Goal: Transaction & Acquisition: Purchase product/service

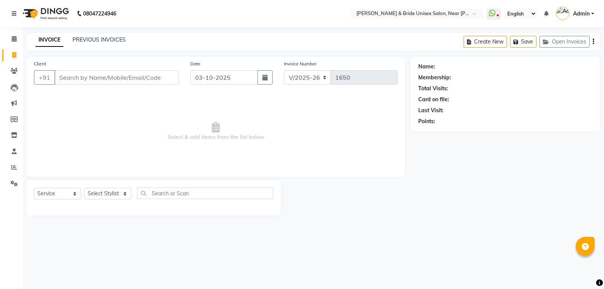
select select "4118"
select select "service"
click at [114, 190] on select "Select Stylist chiku Front Desk guriya [PERSON_NAME][DATE] sunny [PERSON_NAME]" at bounding box center [107, 194] width 47 height 12
select select "44656"
click at [84, 188] on select "Select Stylist chiku Front Desk guriya [PERSON_NAME][DATE] sunny [PERSON_NAME]" at bounding box center [107, 194] width 47 height 12
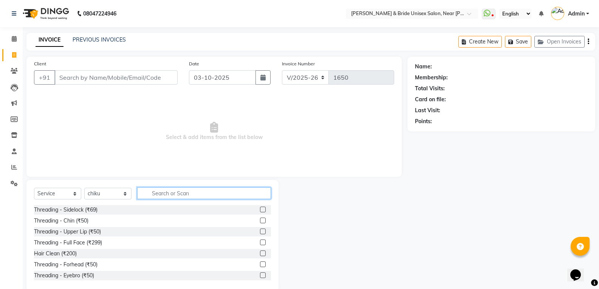
click at [234, 192] on input "text" at bounding box center [204, 193] width 134 height 12
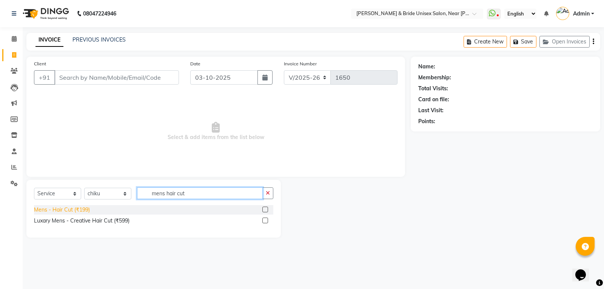
type input "mens hair cut"
click at [75, 207] on div "Mens - Hair Cut (₹199)" at bounding box center [62, 210] width 56 height 8
checkbox input "false"
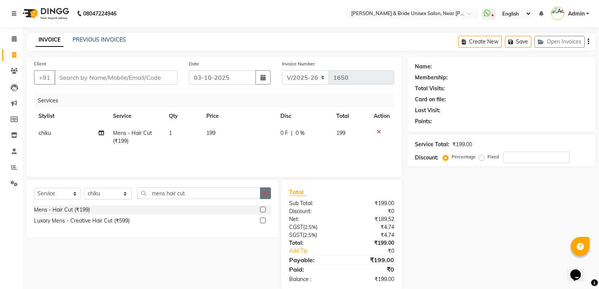
click at [265, 197] on button "button" at bounding box center [265, 193] width 11 height 12
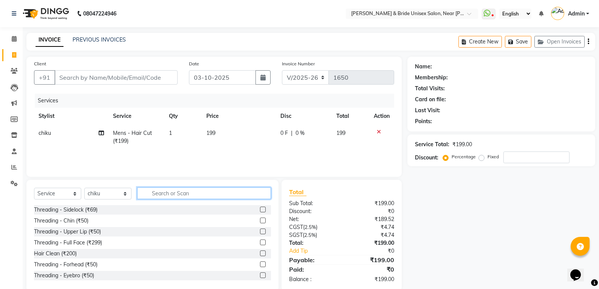
click at [250, 195] on input "text" at bounding box center [204, 193] width 134 height 12
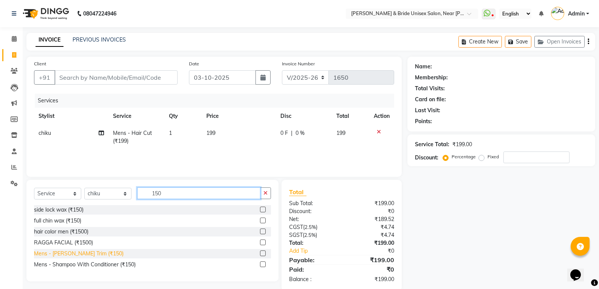
type input "150"
click at [94, 252] on div "Mens - [PERSON_NAME] Trim (₹150)" at bounding box center [79, 254] width 90 height 8
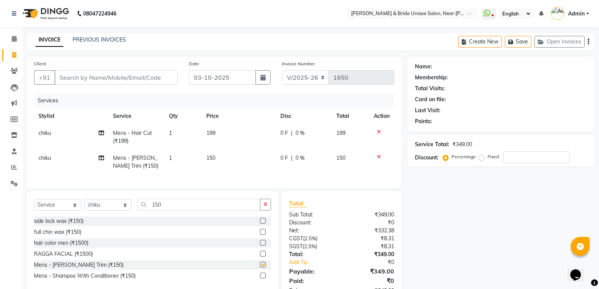
checkbox input "false"
click at [247, 127] on td "199" at bounding box center [239, 137] width 74 height 25
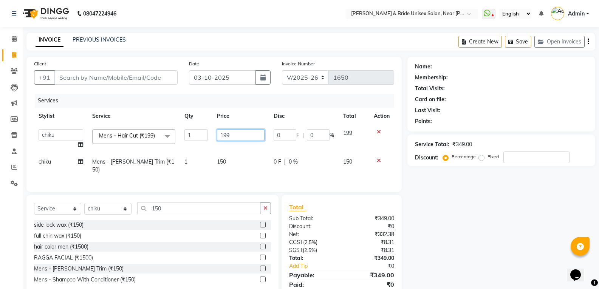
click at [249, 133] on input "199" at bounding box center [240, 135] width 47 height 12
type input "1"
type input "250"
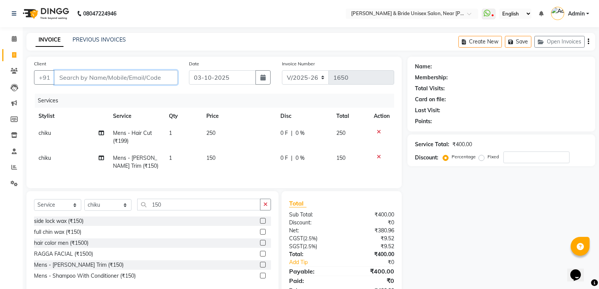
click at [142, 83] on input "Client" at bounding box center [115, 77] width 123 height 14
type input "0"
click at [379, 131] on icon at bounding box center [379, 131] width 4 height 5
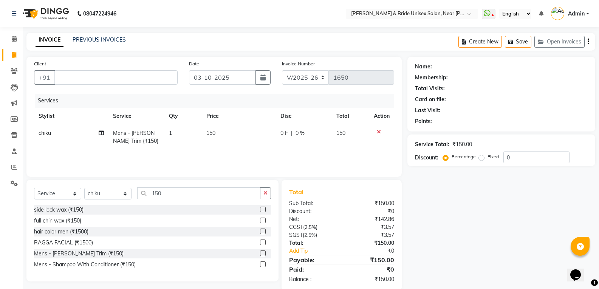
click at [379, 131] on icon at bounding box center [379, 131] width 4 height 5
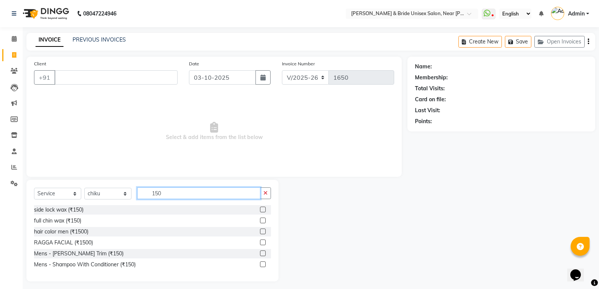
click at [204, 188] on input "150" at bounding box center [198, 193] width 123 height 12
click at [117, 194] on select "Select Stylist chiku Front Desk guriya [PERSON_NAME][DATE] sunny [PERSON_NAME]" at bounding box center [107, 194] width 47 height 12
select select "44667"
click at [84, 188] on select "Select Stylist chiku Front Desk guriya [PERSON_NAME][DATE] sunny [PERSON_NAME]" at bounding box center [107, 194] width 47 height 12
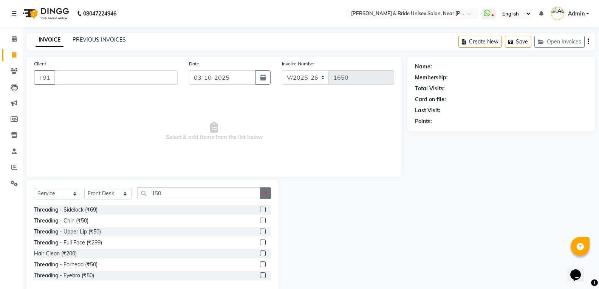
click at [268, 191] on button "button" at bounding box center [265, 193] width 11 height 12
click at [249, 194] on input "text" at bounding box center [204, 193] width 134 height 12
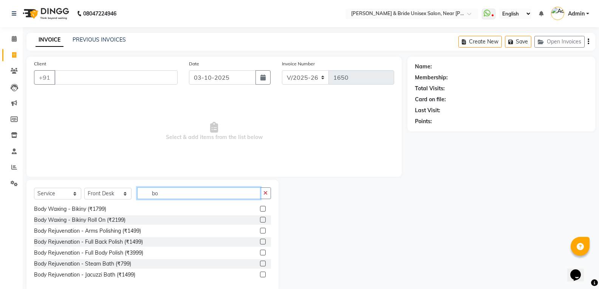
scroll to position [209, 0]
click at [174, 192] on input "bo" at bounding box center [198, 193] width 123 height 12
type input "b"
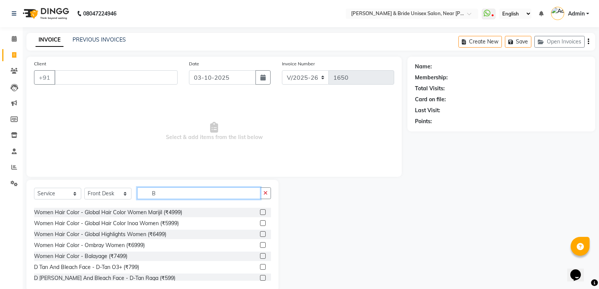
scroll to position [472, 0]
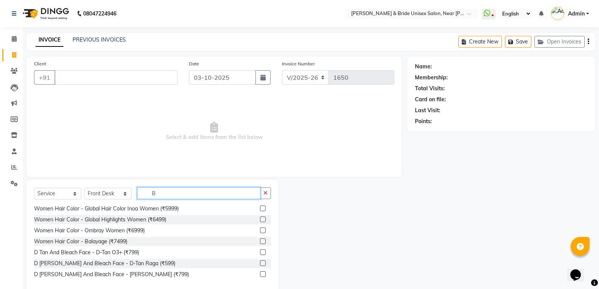
click at [215, 191] on input "B" at bounding box center [198, 193] width 123 height 12
type input "B"
click at [261, 192] on button "button" at bounding box center [265, 193] width 11 height 12
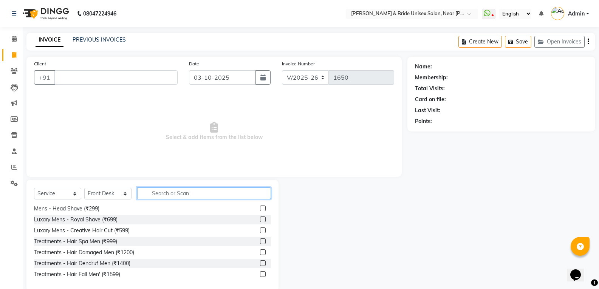
click at [241, 193] on input "text" at bounding box center [204, 193] width 134 height 12
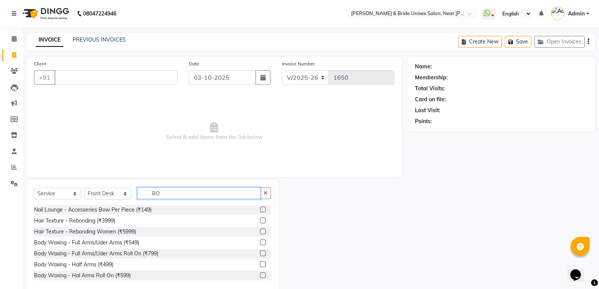
type input "B"
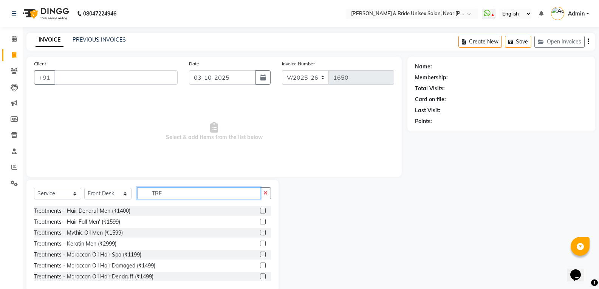
scroll to position [38, 0]
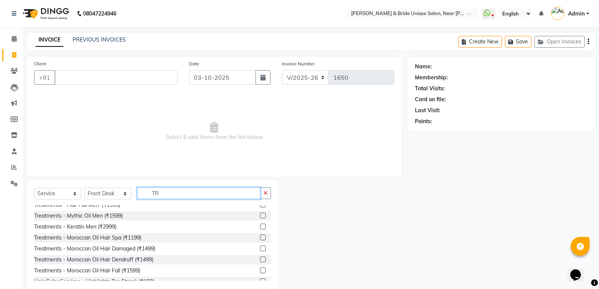
type input "T"
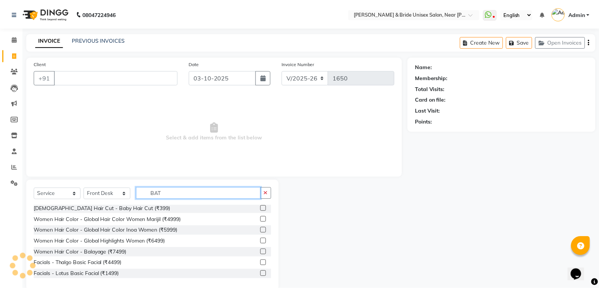
scroll to position [0, 0]
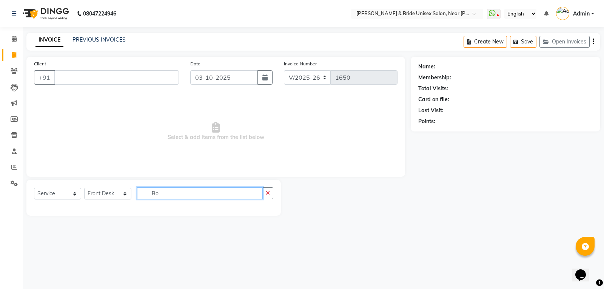
type input "B"
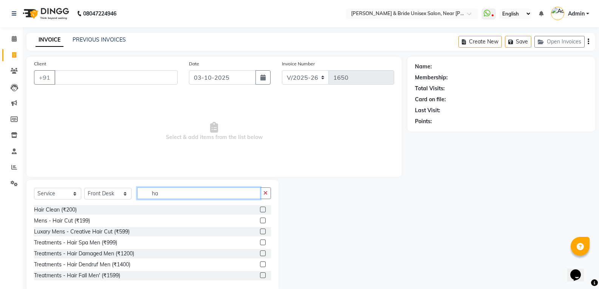
type input "h"
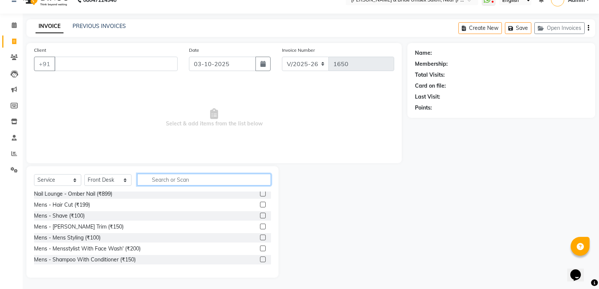
scroll to position [359, 0]
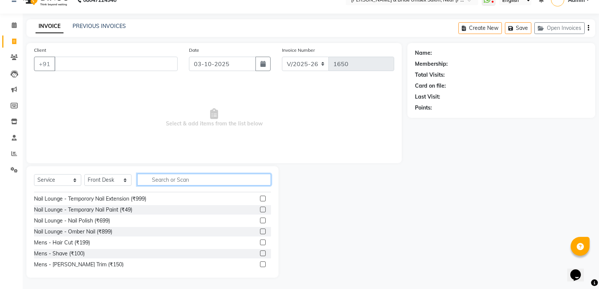
click at [219, 176] on input "text" at bounding box center [204, 180] width 134 height 12
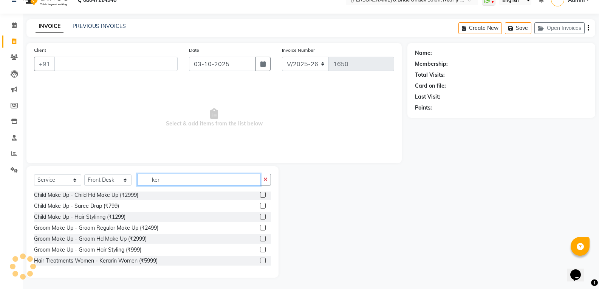
scroll to position [0, 0]
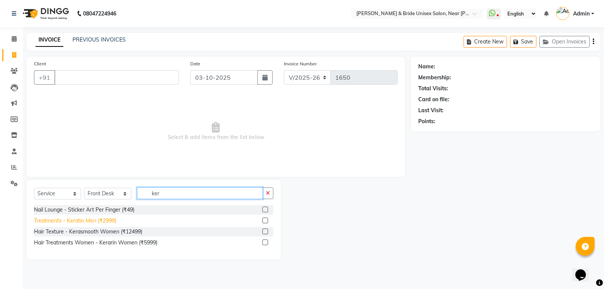
type input "ker"
click at [91, 222] on div "Treatments - Keratin Men (₹2999)" at bounding box center [75, 221] width 82 height 8
checkbox input "false"
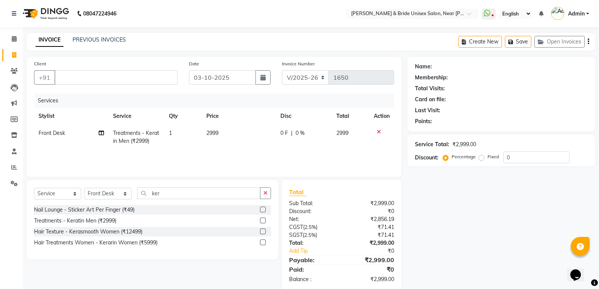
click at [132, 148] on td "Treatments - Keratin Men (₹2999)" at bounding box center [136, 137] width 56 height 25
select select "44667"
click at [138, 133] on span "Treatments - Keratin Men (₹2999)" at bounding box center [130, 139] width 62 height 15
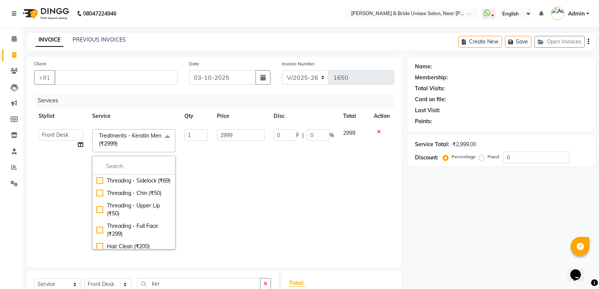
click at [123, 131] on span "Treatments - Keratin Men (₹2999) x" at bounding box center [133, 140] width 83 height 23
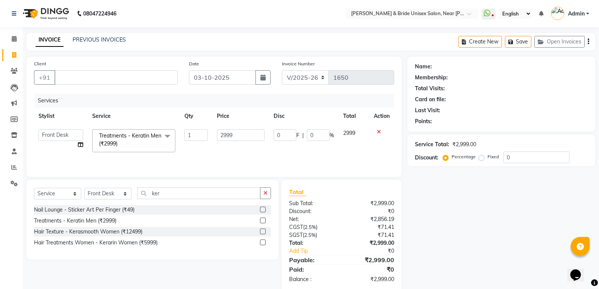
click at [133, 134] on span "Treatments - Keratin Men (₹2999)" at bounding box center [130, 139] width 62 height 15
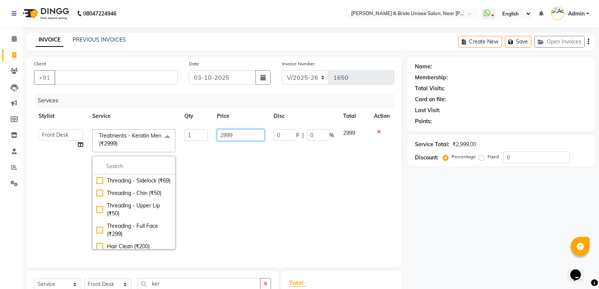
click at [238, 134] on input "2999" at bounding box center [240, 135] width 47 height 12
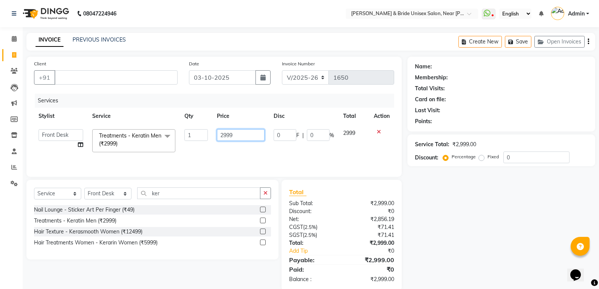
click at [238, 134] on input "2999" at bounding box center [240, 135] width 47 height 12
type input "2500"
click at [149, 77] on input "Client" at bounding box center [115, 77] width 123 height 14
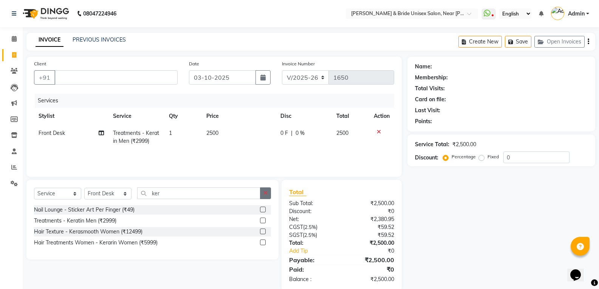
click at [261, 194] on button "button" at bounding box center [265, 193] width 11 height 12
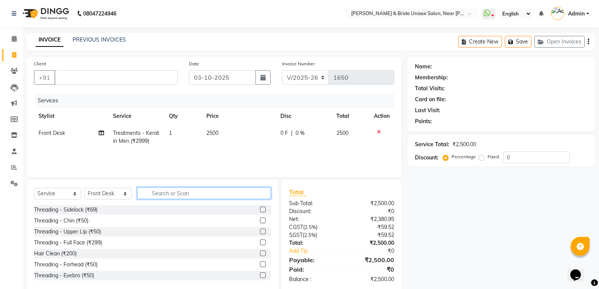
click at [249, 191] on input "text" at bounding box center [204, 193] width 134 height 12
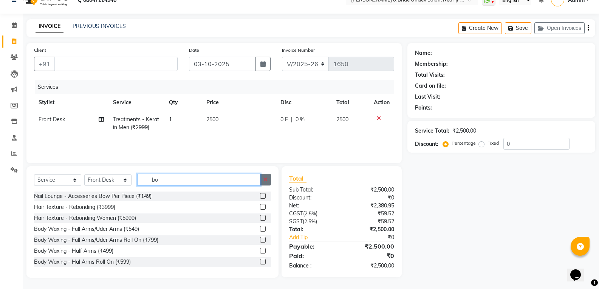
type input "bo"
click at [270, 179] on button "button" at bounding box center [265, 180] width 11 height 12
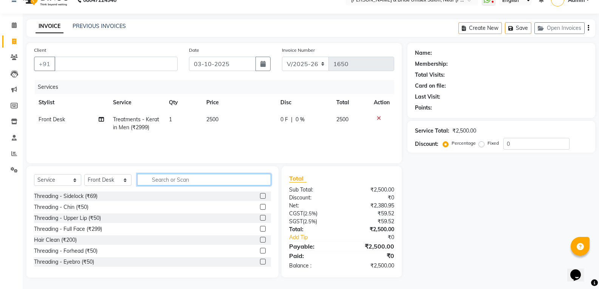
click at [244, 177] on input "text" at bounding box center [204, 180] width 134 height 12
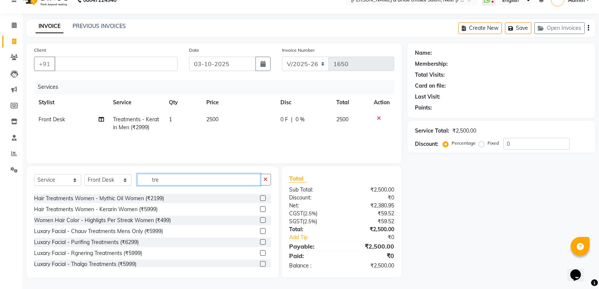
scroll to position [220, 0]
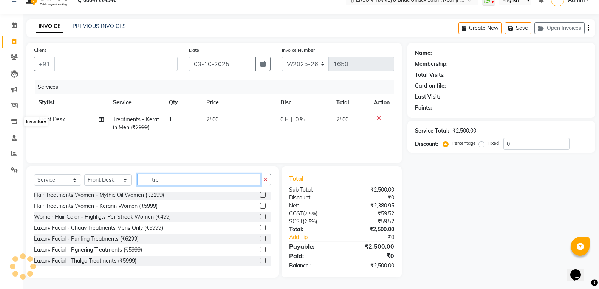
type input "tre"
click at [12, 122] on icon at bounding box center [14, 122] width 6 height 6
click at [11, 120] on icon at bounding box center [14, 122] width 6 height 6
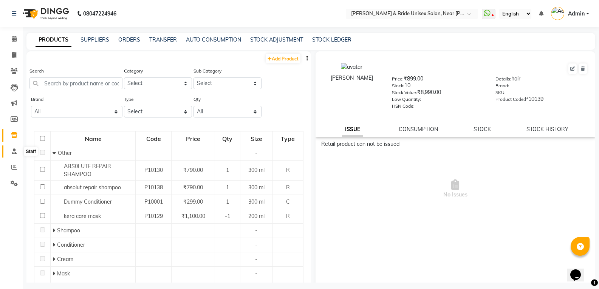
click at [14, 150] on icon at bounding box center [14, 151] width 5 height 6
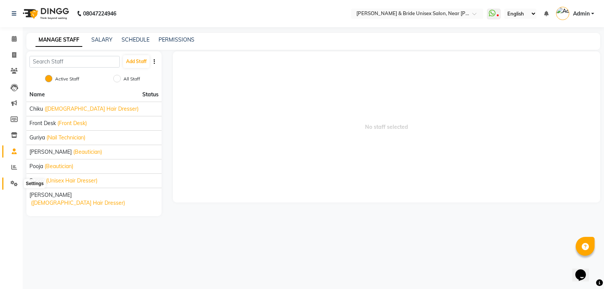
click at [17, 184] on icon at bounding box center [14, 184] width 7 height 6
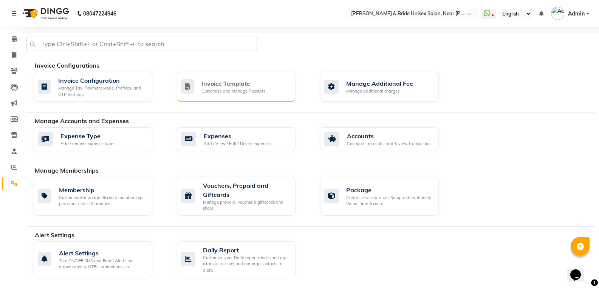
click at [253, 96] on div "Invoice Template Customize and Manage Receipts" at bounding box center [236, 87] width 119 height 30
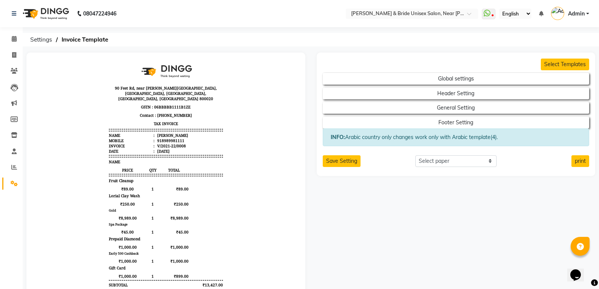
scroll to position [6, 0]
click at [14, 86] on icon at bounding box center [15, 88] width 8 height 8
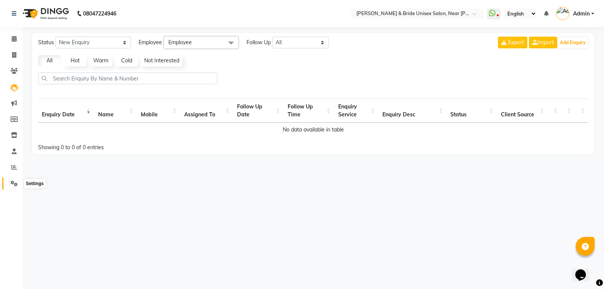
click at [15, 179] on link "Settings" at bounding box center [11, 184] width 18 height 12
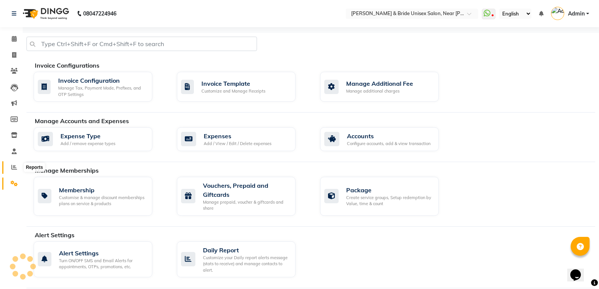
click at [14, 163] on link "Reports" at bounding box center [11, 167] width 18 height 12
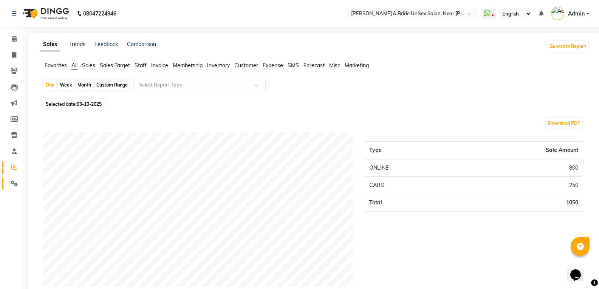
click at [7, 182] on link "Settings" at bounding box center [11, 184] width 18 height 12
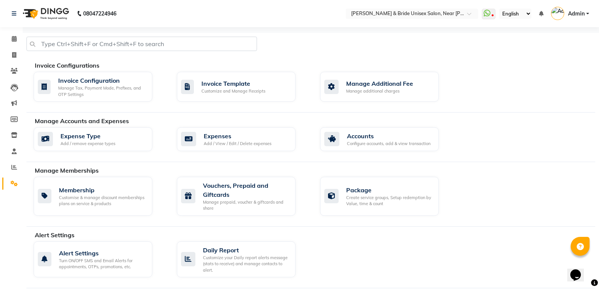
scroll to position [151, 0]
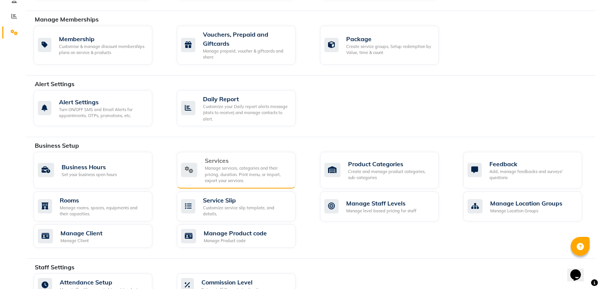
click at [265, 168] on div "Manage services, categories and their pricing, duration. Print menu, or import,…" at bounding box center [247, 174] width 85 height 19
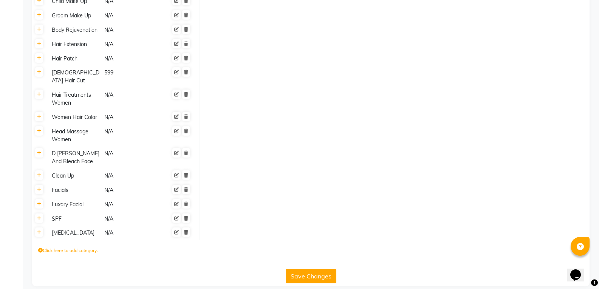
scroll to position [1386, 0]
click at [179, 229] on icon at bounding box center [176, 231] width 5 height 5
click at [314, 277] on button "Save Changes" at bounding box center [311, 284] width 51 height 14
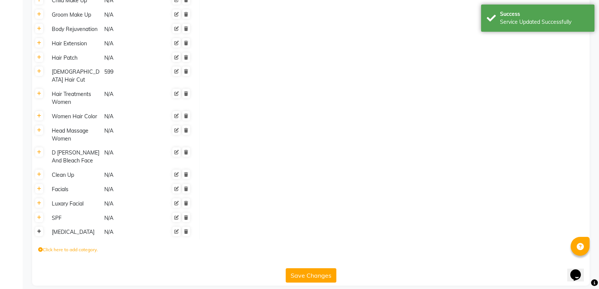
click at [38, 227] on link at bounding box center [39, 231] width 8 height 9
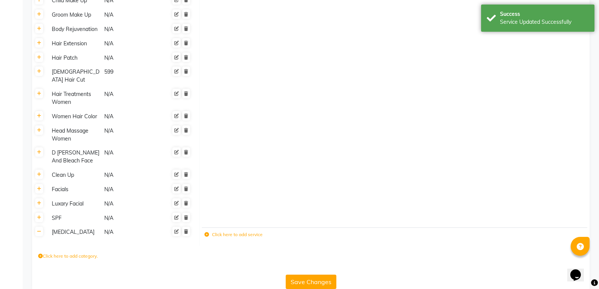
click at [307, 275] on button "Save Changes" at bounding box center [311, 282] width 51 height 14
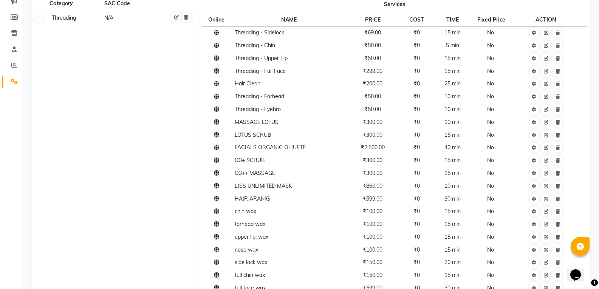
scroll to position [0, 0]
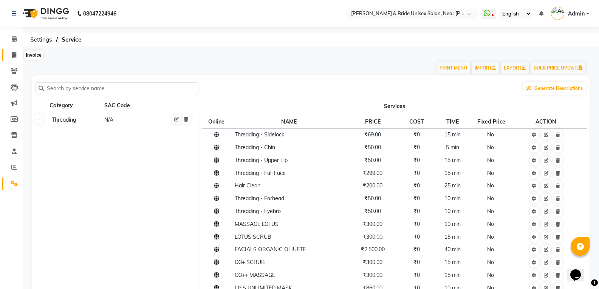
click at [15, 53] on icon at bounding box center [14, 55] width 4 height 6
select select "service"
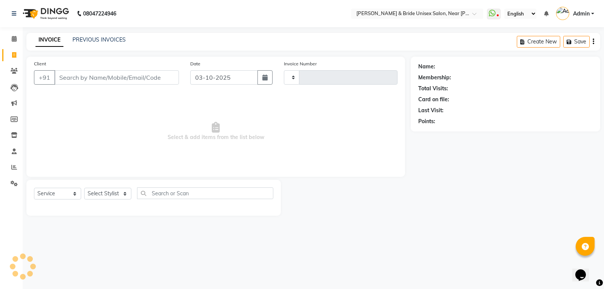
type input "1650"
select select "4118"
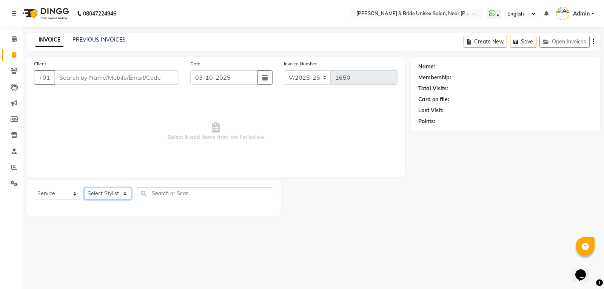
click at [102, 194] on select "Select Stylist" at bounding box center [107, 194] width 47 height 12
select select "44667"
click at [84, 188] on select "Select Stylist chiku Front Desk guriya [PERSON_NAME][DATE] sunny [PERSON_NAME]" at bounding box center [107, 194] width 47 height 12
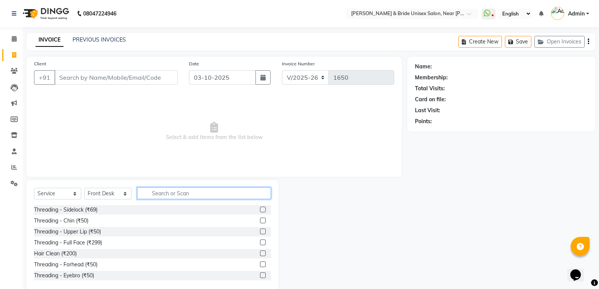
click at [185, 194] on input "text" at bounding box center [204, 193] width 134 height 12
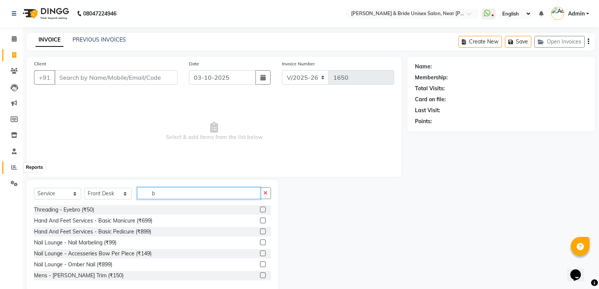
type input "b"
click at [11, 165] on span at bounding box center [14, 167] width 13 height 9
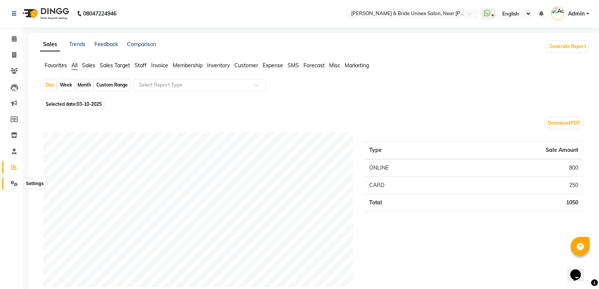
click at [12, 182] on icon at bounding box center [14, 184] width 7 height 6
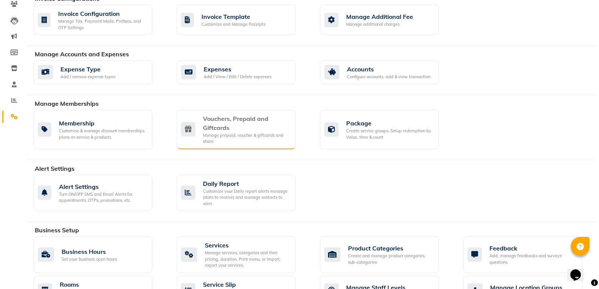
scroll to position [151, 0]
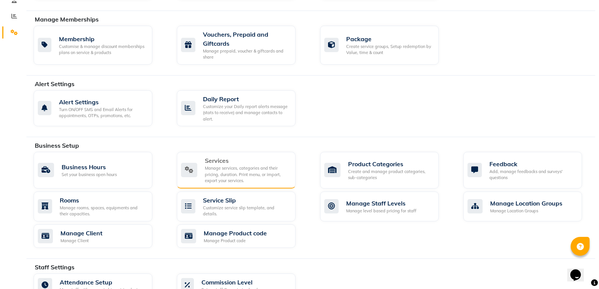
click at [206, 171] on div "Manage services, categories and their pricing, duration. Print menu, or import,…" at bounding box center [247, 174] width 85 height 19
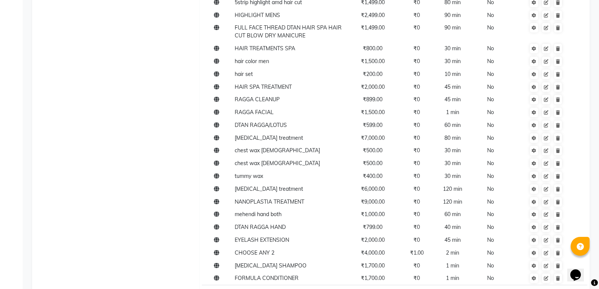
scroll to position [869, 0]
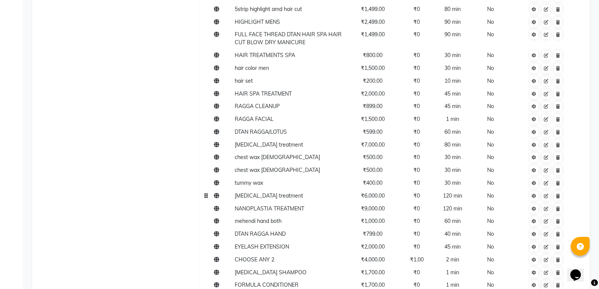
click at [254, 201] on td "[MEDICAL_DATA] treatment" at bounding box center [288, 195] width 113 height 13
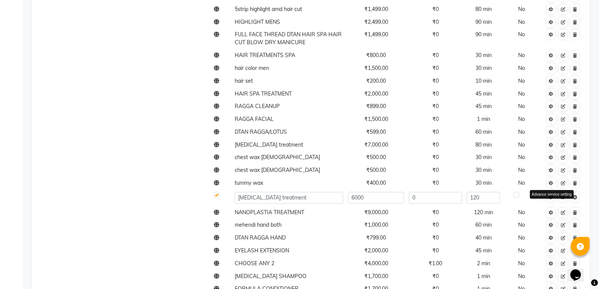
click at [550, 199] on icon at bounding box center [550, 197] width 5 height 5
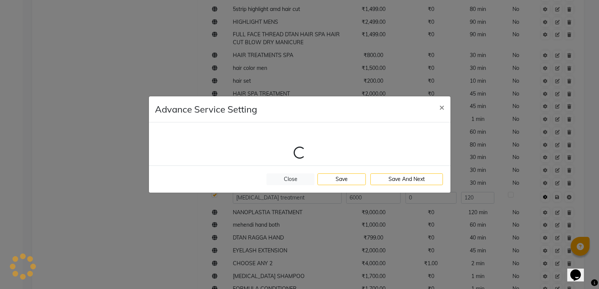
select select "1: 50266"
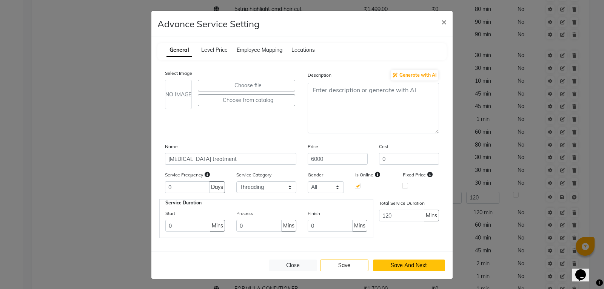
click at [401, 264] on button "Save And Next" at bounding box center [409, 266] width 73 height 12
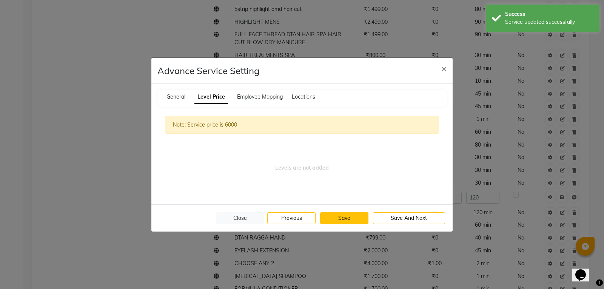
click at [361, 220] on button "Save" at bounding box center [344, 218] width 48 height 12
click at [295, 218] on button "Previous" at bounding box center [291, 218] width 48 height 12
select select "1: 50266"
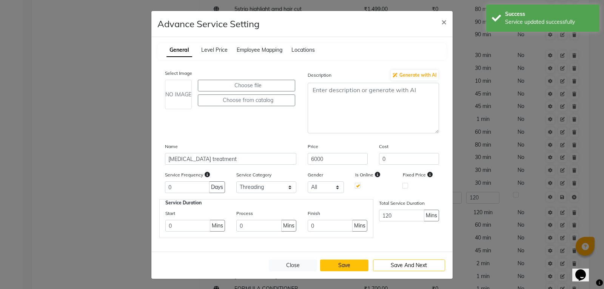
click at [348, 265] on button "Save" at bounding box center [344, 266] width 48 height 12
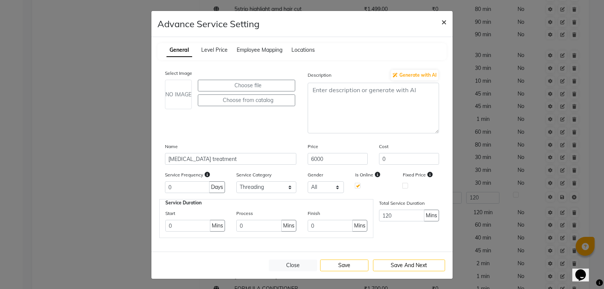
click at [442, 22] on span "×" at bounding box center [444, 21] width 5 height 11
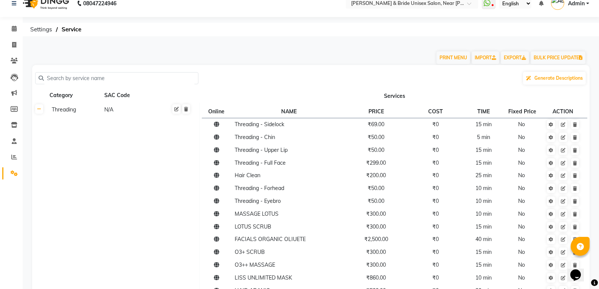
scroll to position [0, 0]
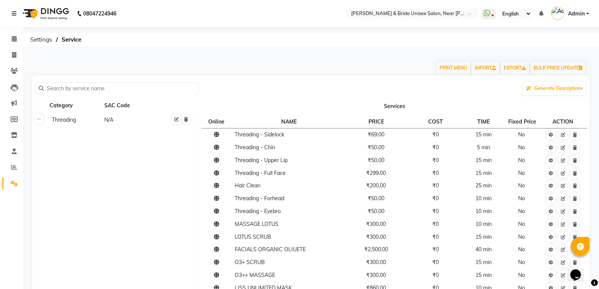
click at [62, 107] on div "Category" at bounding box center [75, 105] width 52 height 9
click at [65, 105] on div "Category" at bounding box center [75, 105] width 52 height 9
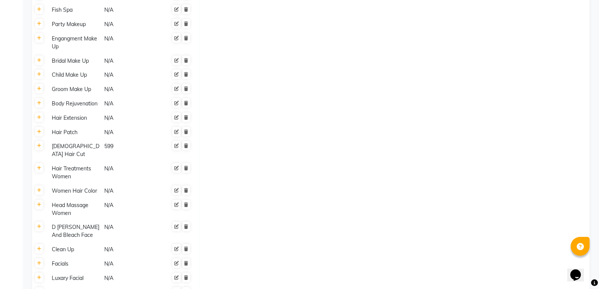
scroll to position [1390, 0]
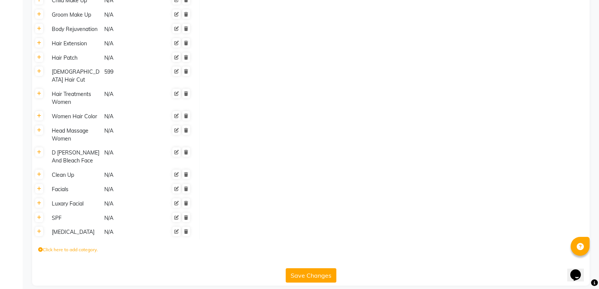
click at [59, 246] on label "Click here to add category." at bounding box center [68, 249] width 60 height 7
click at [41, 227] on link at bounding box center [39, 231] width 8 height 9
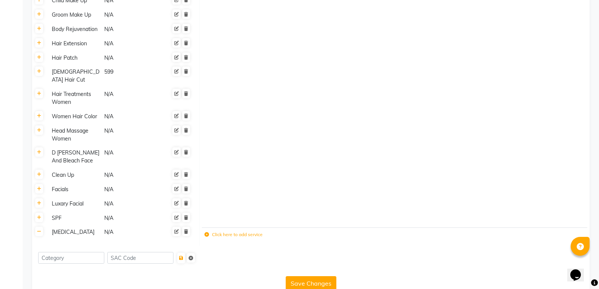
click at [298, 276] on button "Save Changes" at bounding box center [311, 283] width 51 height 14
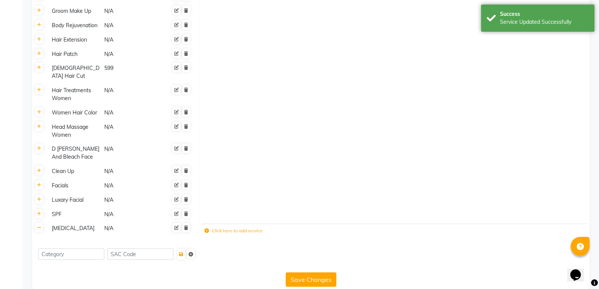
click at [246, 227] on label "Click here to add service" at bounding box center [233, 230] width 58 height 7
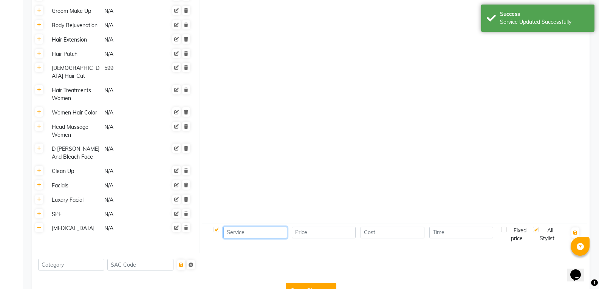
click at [246, 227] on input at bounding box center [255, 233] width 64 height 12
type input "[MEDICAL_DATA]"
click at [339, 229] on input "number" at bounding box center [324, 233] width 64 height 12
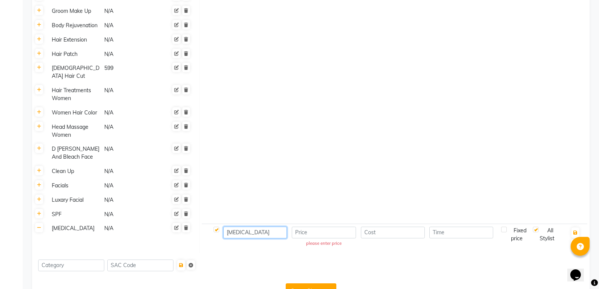
click at [260, 227] on input "[MEDICAL_DATA]" at bounding box center [255, 233] width 64 height 12
click at [323, 227] on input "number" at bounding box center [324, 233] width 64 height 12
click at [369, 227] on input "number" at bounding box center [392, 233] width 64 height 12
click at [340, 227] on input "6000" at bounding box center [324, 233] width 64 height 12
type input "6"
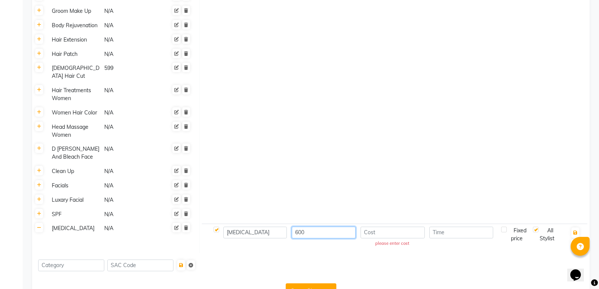
type input "6000"
click at [386, 227] on input "number" at bounding box center [392, 233] width 64 height 12
type input "1500"
click at [448, 227] on input "number" at bounding box center [461, 233] width 64 height 12
type input "4"
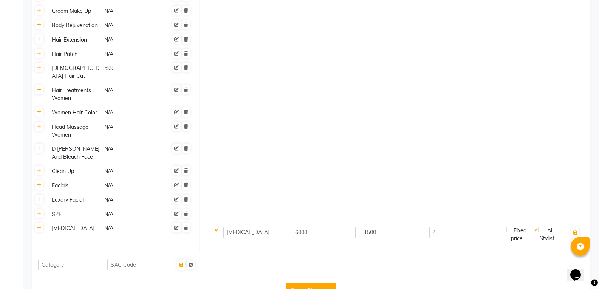
click at [490, 253] on div at bounding box center [310, 265] width 557 height 24
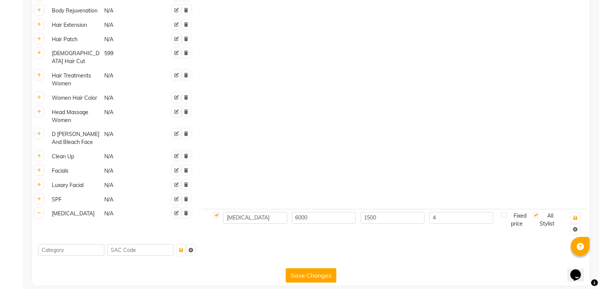
click at [309, 268] on button "Save Changes" at bounding box center [311, 275] width 51 height 14
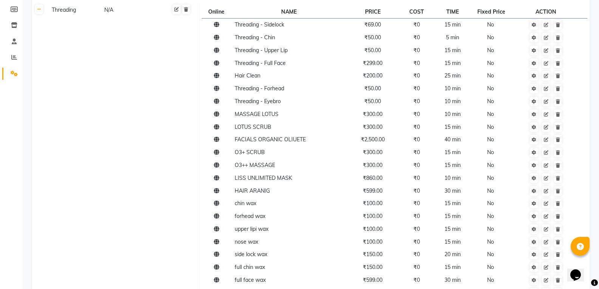
scroll to position [0, 0]
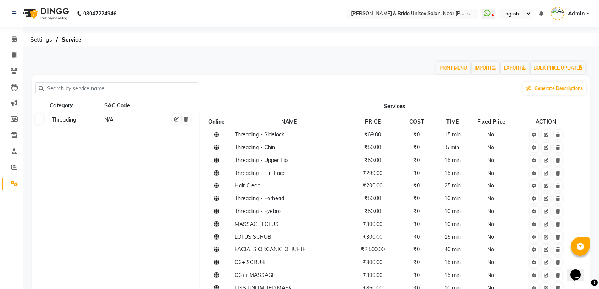
drag, startPoint x: 578, startPoint y: 0, endPoint x: 430, endPoint y: 41, distance: 153.6
click at [430, 41] on ol "Settings Service" at bounding box center [309, 40] width 566 height 14
click at [46, 42] on span "Settings" at bounding box center [40, 40] width 29 height 14
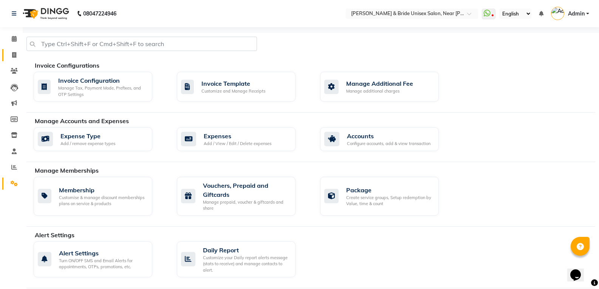
click at [13, 59] on link "Invoice" at bounding box center [11, 55] width 18 height 12
select select "service"
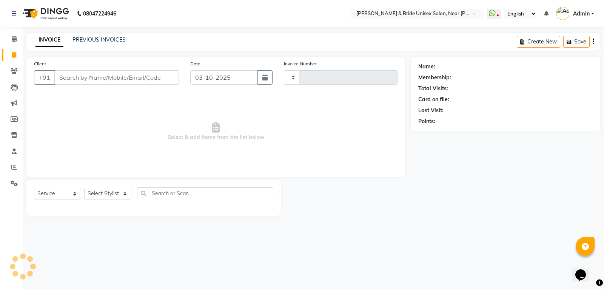
type input "1650"
select select "4118"
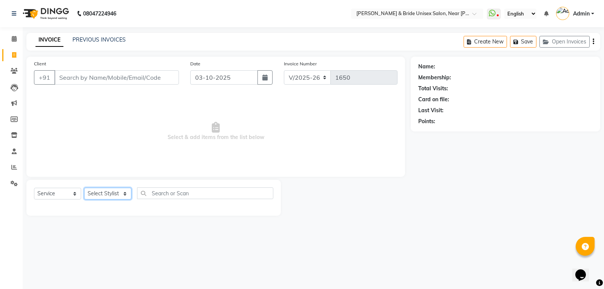
click at [106, 189] on select "Select Stylist" at bounding box center [107, 194] width 47 height 12
select select "44667"
click at [84, 188] on select "Select Stylist chiku Front Desk guriya [PERSON_NAME][DATE] sunny [PERSON_NAME]" at bounding box center [107, 194] width 47 height 12
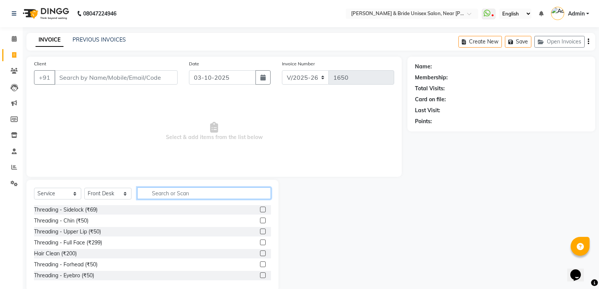
click at [175, 189] on input "text" at bounding box center [204, 193] width 134 height 12
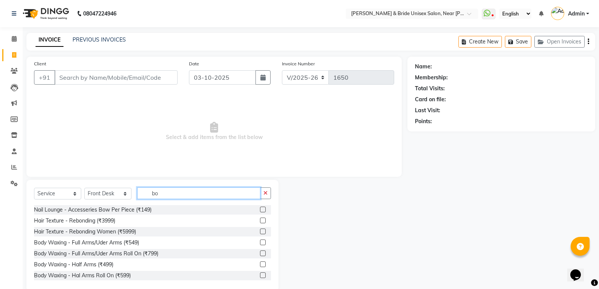
type input "b"
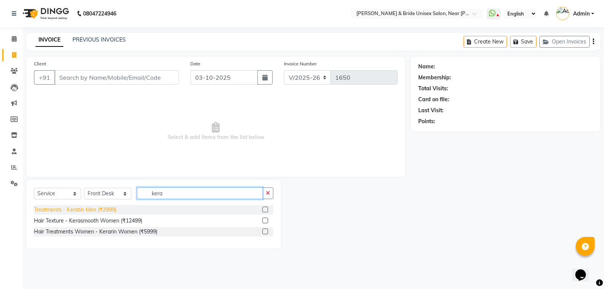
type input "kera"
click at [100, 209] on div "Treatments - Keratin Men (₹2999)" at bounding box center [75, 210] width 82 height 8
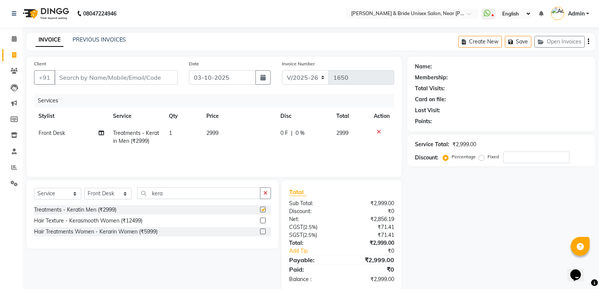
checkbox input "false"
click at [246, 129] on td "2999" at bounding box center [239, 137] width 74 height 25
select select "44667"
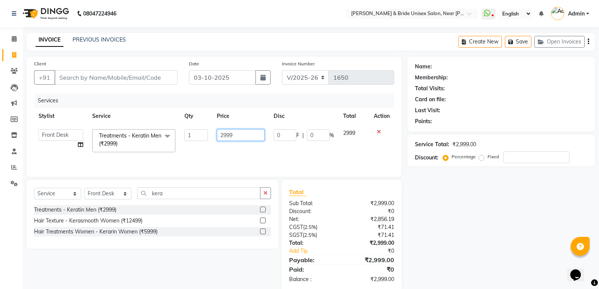
click at [246, 132] on input "2999" at bounding box center [240, 135] width 47 height 12
type input "2"
type input "2500"
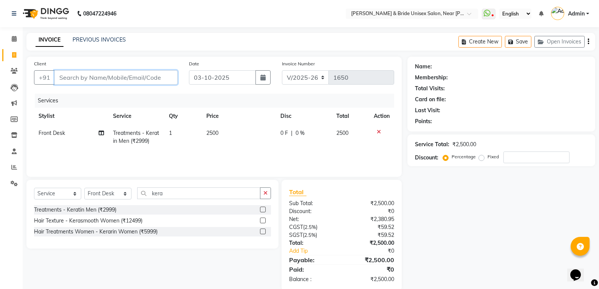
click at [166, 82] on input "Client" at bounding box center [115, 77] width 123 height 14
click at [98, 191] on select "Select Stylist chiku Front Desk guriya [PERSON_NAME][DATE] sunny [PERSON_NAME]" at bounding box center [107, 194] width 47 height 12
click at [84, 188] on select "Select Stylist chiku Front Desk guriya [PERSON_NAME][DATE] sunny [PERSON_NAME]" at bounding box center [107, 194] width 47 height 12
click at [42, 190] on select "Select Service Product Membership Package Voucher Prepaid Gift Card" at bounding box center [57, 194] width 47 height 12
select select "product"
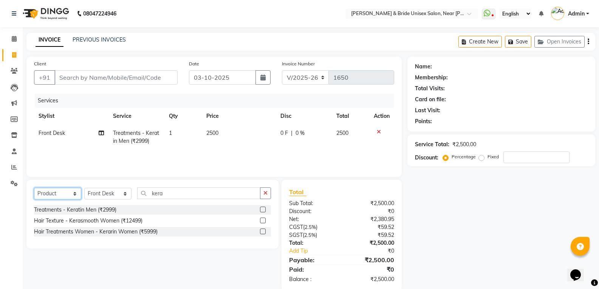
click at [34, 188] on select "Select Service Product Membership Package Voucher Prepaid Gift Card" at bounding box center [57, 194] width 47 height 12
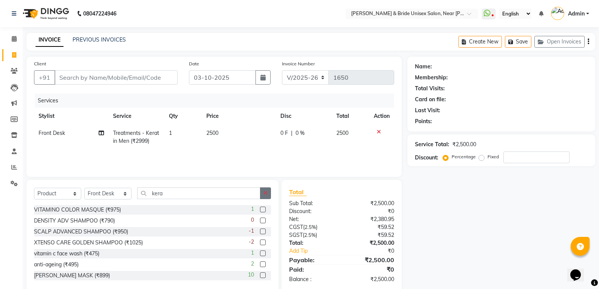
click at [264, 195] on icon "button" at bounding box center [265, 192] width 4 height 5
click at [223, 192] on input "text" at bounding box center [204, 193] width 134 height 12
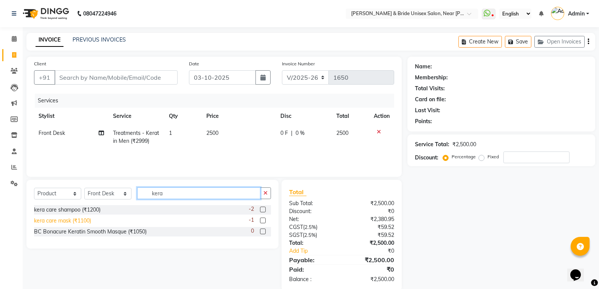
type input "kera"
click at [65, 222] on div "kera care mask (₹1100)" at bounding box center [62, 221] width 57 height 8
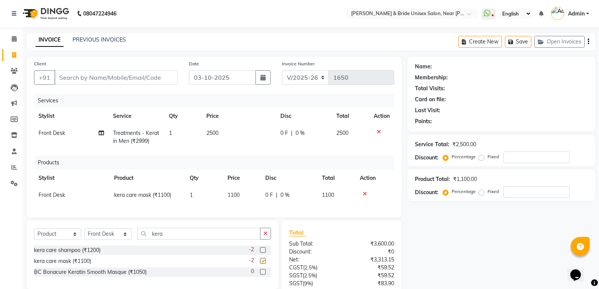
checkbox input "false"
click at [64, 254] on div "kera care shampoo (₹1200)" at bounding box center [67, 250] width 66 height 8
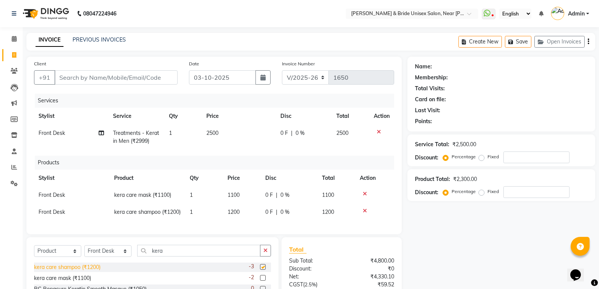
checkbox input "false"
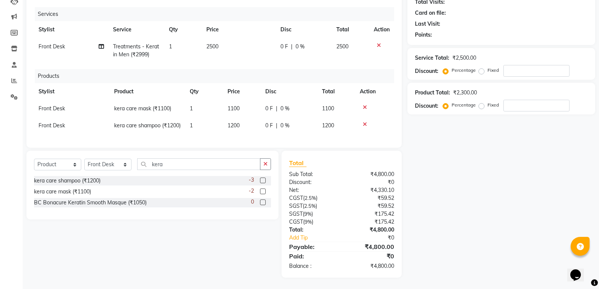
scroll to position [100, 0]
click at [377, 43] on icon at bounding box center [379, 45] width 4 height 5
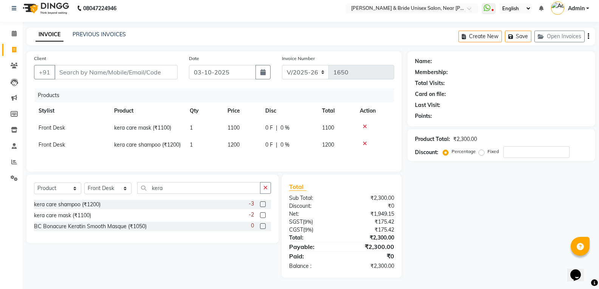
click at [365, 124] on icon at bounding box center [365, 126] width 4 height 5
click at [363, 127] on icon at bounding box center [365, 126] width 4 height 5
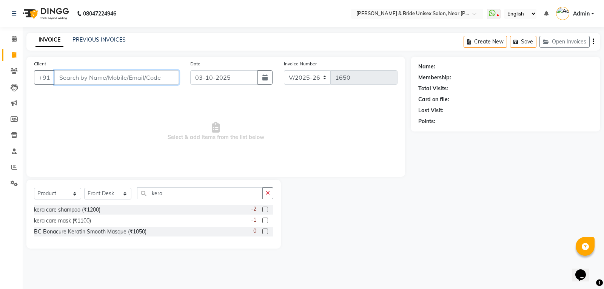
click at [122, 79] on input "Client" at bounding box center [116, 77] width 125 height 14
click at [117, 195] on select "Select Stylist chiku Front Desk guriya [PERSON_NAME][DATE] sunny [PERSON_NAME]" at bounding box center [107, 194] width 47 height 12
select select "44656"
click at [84, 188] on select "Select Stylist chiku Front Desk guriya [PERSON_NAME][DATE] sunny [PERSON_NAME]" at bounding box center [107, 194] width 47 height 12
click at [266, 191] on icon "button" at bounding box center [268, 192] width 4 height 5
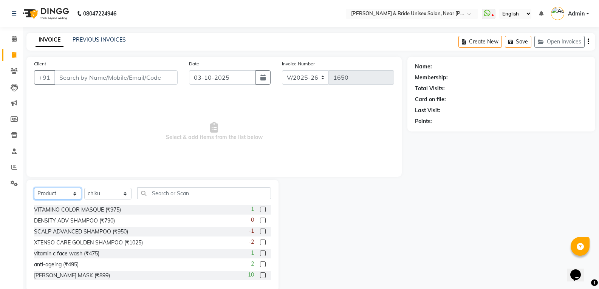
click at [52, 194] on select "Select Service Product Membership Package Voucher Prepaid Gift Card" at bounding box center [57, 194] width 47 height 12
select select "service"
click at [34, 188] on select "Select Service Product Membership Package Voucher Prepaid Gift Card" at bounding box center [57, 194] width 47 height 12
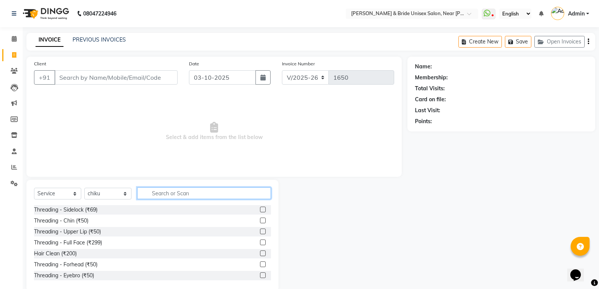
click at [179, 195] on input "text" at bounding box center [204, 193] width 134 height 12
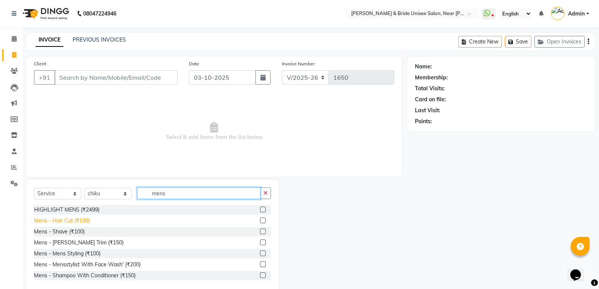
type input "mens"
click at [68, 221] on div "Mens - Hair Cut (₹199)" at bounding box center [62, 221] width 56 height 8
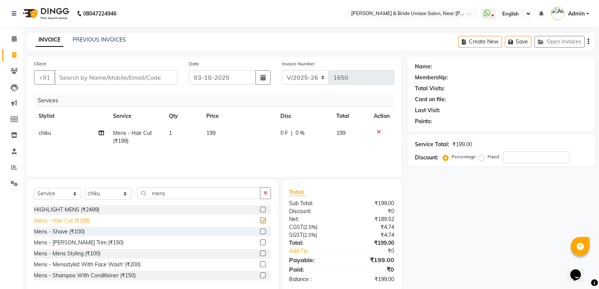
checkbox input "false"
drag, startPoint x: 74, startPoint y: 244, endPoint x: 106, endPoint y: 226, distance: 36.2
click at [76, 241] on div "Mens - [PERSON_NAME] Trim (₹150)" at bounding box center [79, 243] width 90 height 8
checkbox input "false"
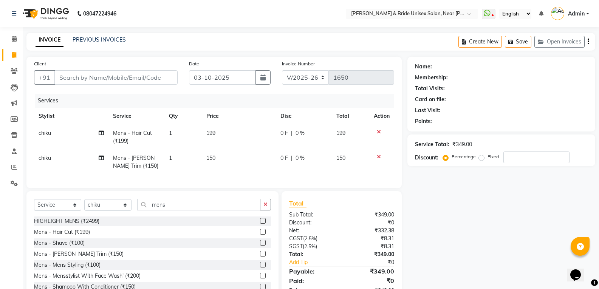
click at [265, 138] on td "199" at bounding box center [239, 137] width 74 height 25
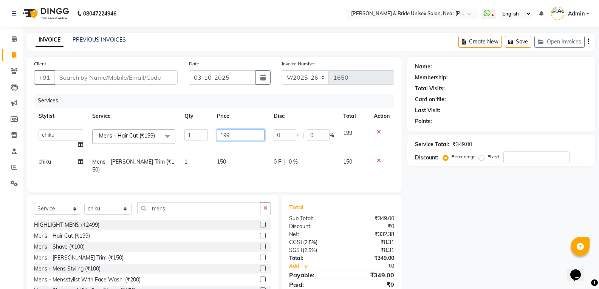
click at [260, 134] on input "199" at bounding box center [240, 135] width 47 height 12
type input "1"
type input "250"
click at [137, 73] on input "Client" at bounding box center [115, 77] width 123 height 14
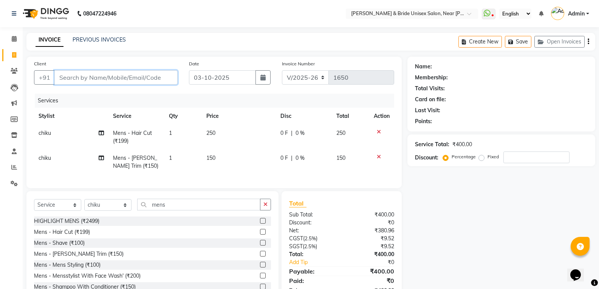
click at [78, 77] on input "Client" at bounding box center [115, 77] width 123 height 14
click at [75, 76] on input "Client" at bounding box center [115, 77] width 123 height 14
click at [112, 78] on input "Client" at bounding box center [115, 77] width 123 height 14
type input "8"
type input "0"
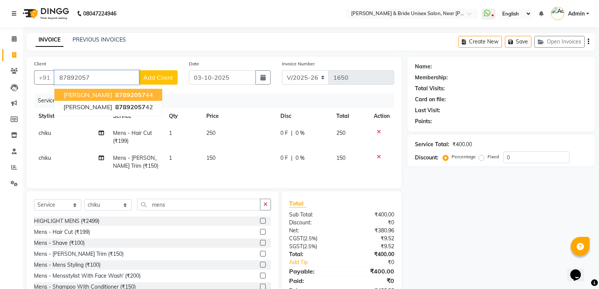
click at [136, 94] on span "87892057" at bounding box center [130, 95] width 30 height 8
type input "8789205744"
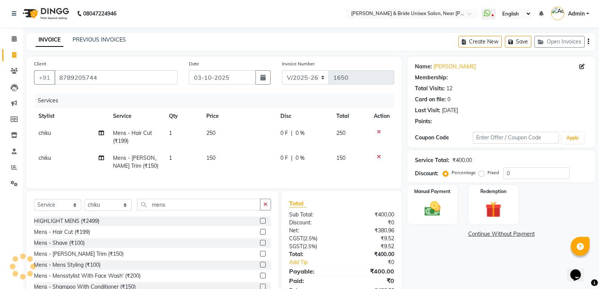
select select "1: Object"
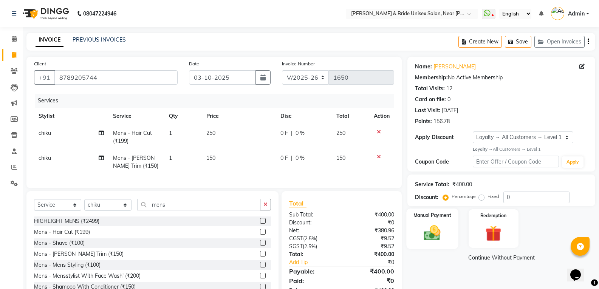
click at [436, 234] on img at bounding box center [432, 232] width 27 height 19
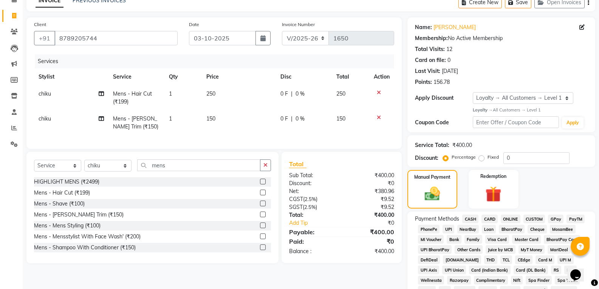
scroll to position [76, 0]
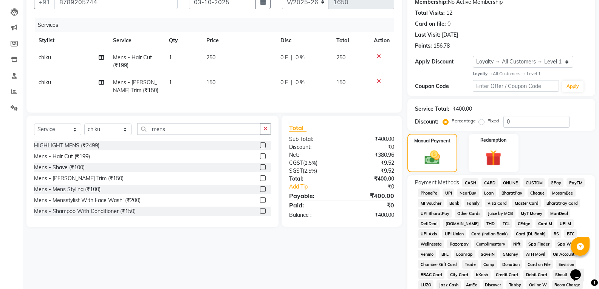
click at [509, 182] on span "ONLINE" at bounding box center [511, 182] width 20 height 9
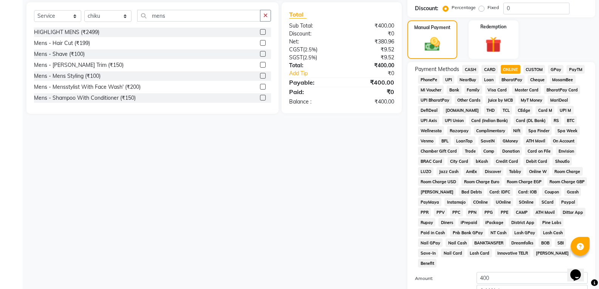
scroll to position [257, 0]
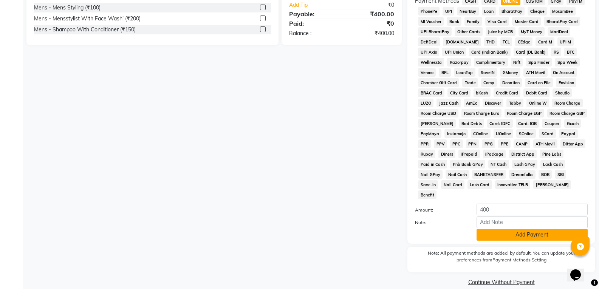
click at [512, 229] on button "Add Payment" at bounding box center [531, 235] width 111 height 12
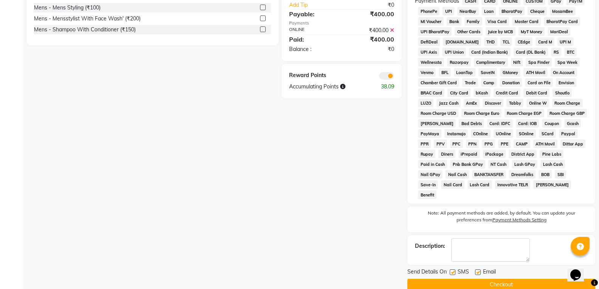
click at [510, 279] on button "Checkout" at bounding box center [501, 285] width 188 height 12
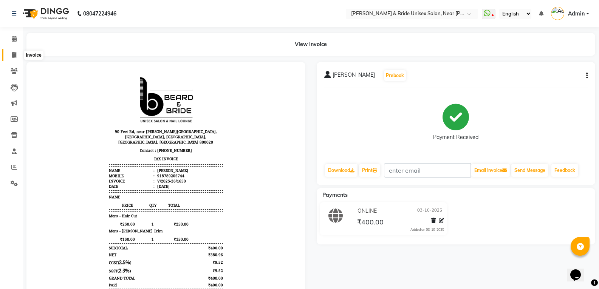
click at [13, 55] on icon at bounding box center [14, 55] width 4 height 6
select select "service"
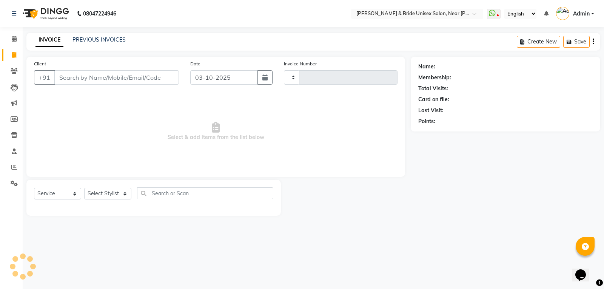
type input "1651"
select select "4118"
click at [107, 188] on select "Select Stylist chiku Front Desk guriya [PERSON_NAME][DATE] sunny [PERSON_NAME]" at bounding box center [107, 194] width 47 height 12
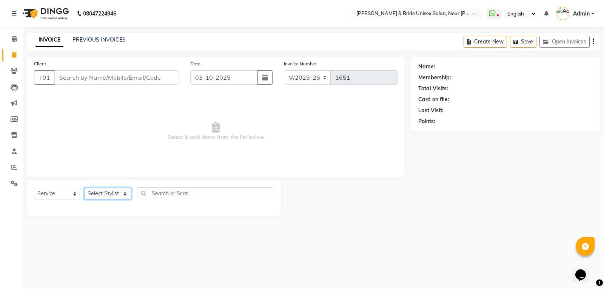
select select "44667"
click at [84, 188] on select "Select Stylist chiku Front Desk guriya [PERSON_NAME][DATE] sunny [PERSON_NAME]" at bounding box center [107, 194] width 47 height 12
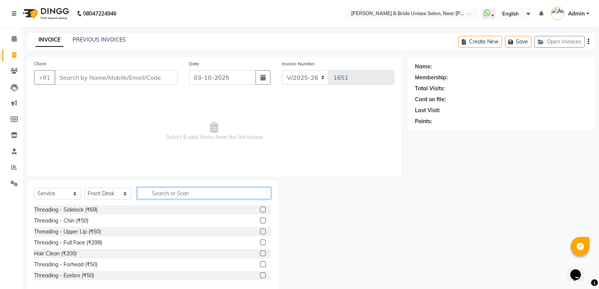
click at [183, 189] on input "text" at bounding box center [204, 193] width 134 height 12
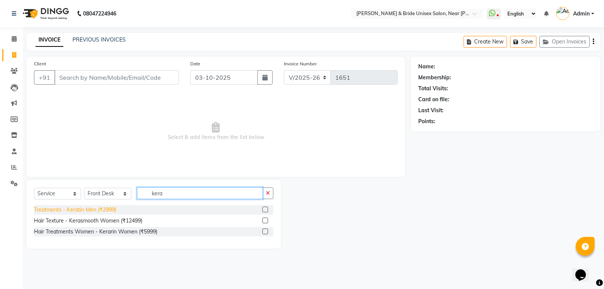
type input "kera"
drag, startPoint x: 90, startPoint y: 210, endPoint x: 199, endPoint y: 171, distance: 115.5
click at [93, 209] on div "Treatments - Keratin Men (₹2999)" at bounding box center [75, 210] width 82 height 8
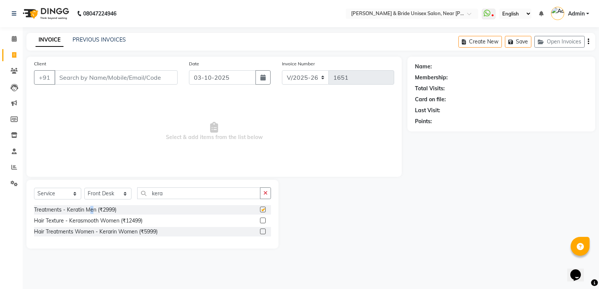
checkbox input "false"
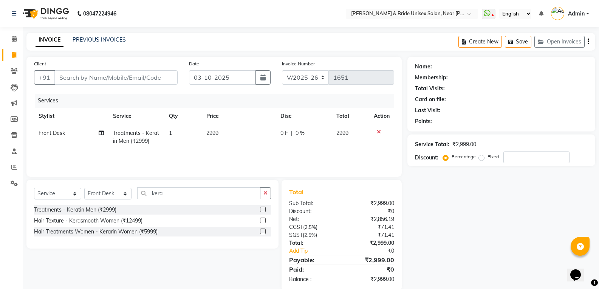
click at [253, 132] on td "2999" at bounding box center [239, 137] width 74 height 25
select select "44667"
click at [253, 132] on input "2999" at bounding box center [240, 135] width 47 height 12
type input "2500"
click at [127, 74] on input "Client" at bounding box center [115, 77] width 123 height 14
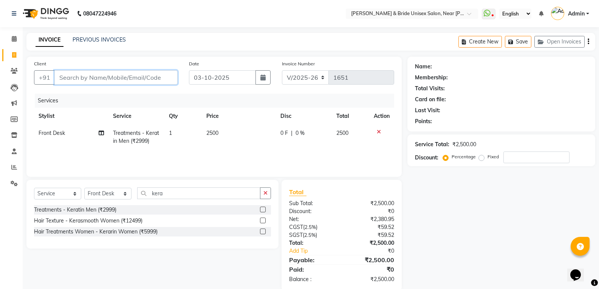
click at [100, 79] on input "Client" at bounding box center [115, 77] width 123 height 14
click at [67, 76] on input "Client" at bounding box center [115, 77] width 123 height 14
drag, startPoint x: 221, startPoint y: 194, endPoint x: 181, endPoint y: 191, distance: 39.4
click at [207, 193] on input "kera" at bounding box center [198, 193] width 123 height 12
click at [58, 194] on select "Select Service Product Membership Package Voucher Prepaid Gift Card" at bounding box center [57, 194] width 47 height 12
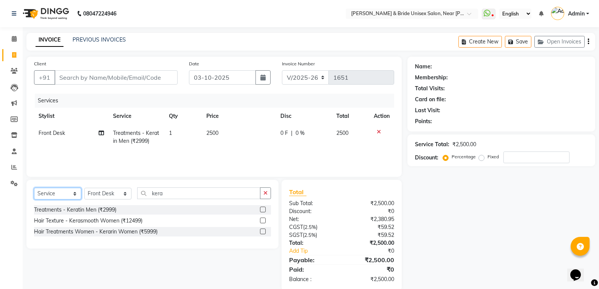
select select "product"
click at [34, 188] on select "Select Service Product Membership Package Voucher Prepaid Gift Card" at bounding box center [57, 194] width 47 height 12
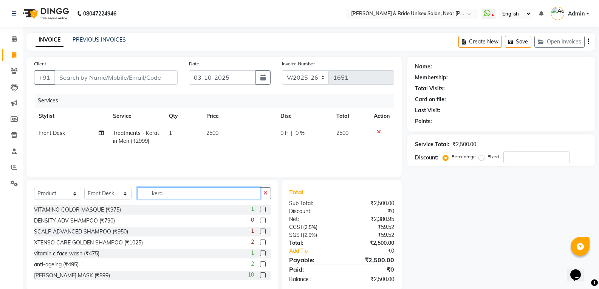
click at [188, 196] on input "kera" at bounding box center [198, 193] width 123 height 12
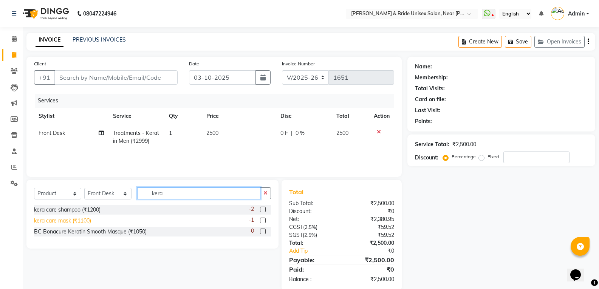
type input "kera"
click at [72, 219] on div "kera care mask (₹1100)" at bounding box center [62, 221] width 57 height 8
checkbox input "false"
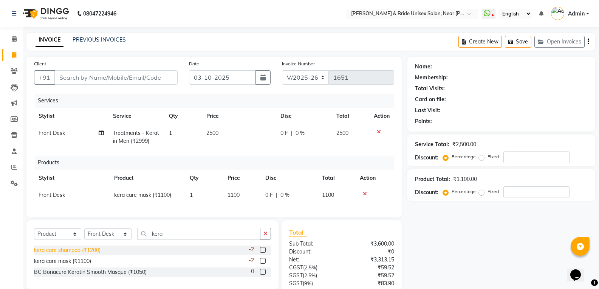
click at [84, 254] on div "kera care shampoo (₹1200)" at bounding box center [67, 250] width 66 height 8
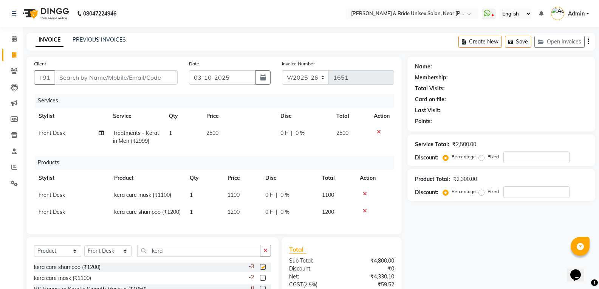
checkbox input "false"
click at [155, 77] on input "Client" at bounding box center [115, 77] width 123 height 14
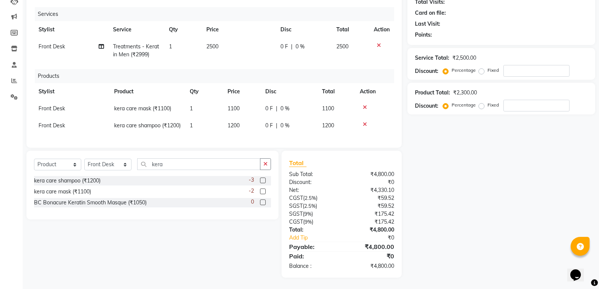
scroll to position [100, 0]
click at [221, 38] on td "2500" at bounding box center [239, 50] width 74 height 25
select select "44667"
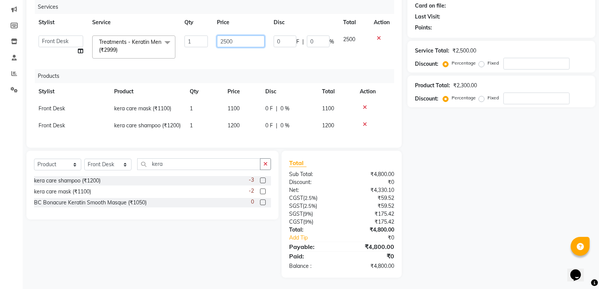
click at [243, 36] on input "2500" at bounding box center [240, 42] width 47 height 12
type input "2000"
click at [448, 130] on div "Name: Membership: Total Visits: Card on file: Last Visit: Points: Service Total…" at bounding box center [503, 120] width 193 height 315
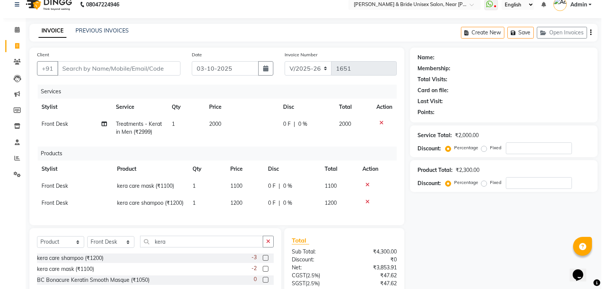
scroll to position [0, 0]
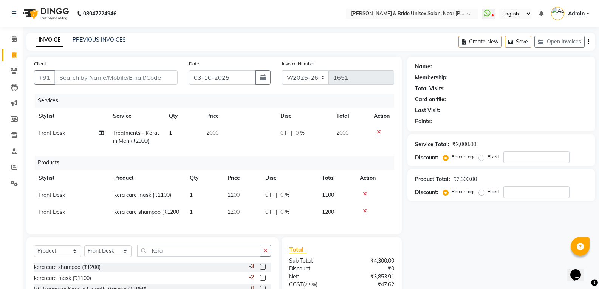
click at [230, 133] on td "2000" at bounding box center [239, 137] width 74 height 25
select select "44667"
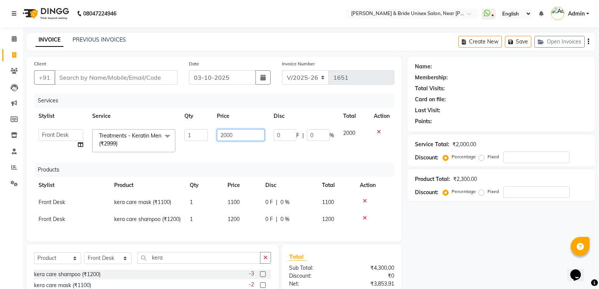
click at [241, 135] on input "2000" at bounding box center [240, 135] width 47 height 12
type input "2"
type input "2500"
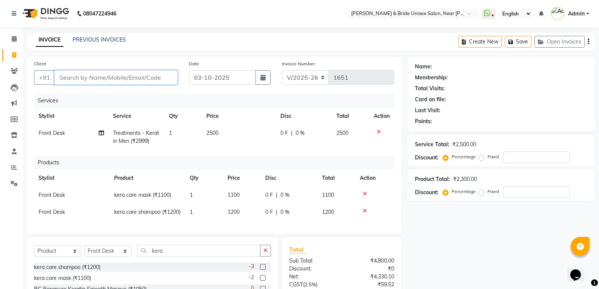
click at [169, 79] on input "Client" at bounding box center [115, 77] width 123 height 14
click at [152, 76] on input "Client" at bounding box center [115, 77] width 123 height 14
click at [147, 77] on input "Client" at bounding box center [115, 77] width 123 height 14
type input "8"
type input "0"
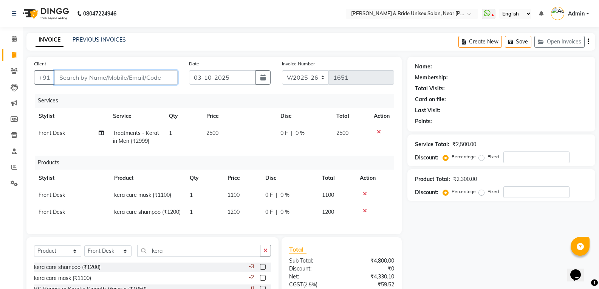
type input "0"
type input "8862942173"
click at [158, 81] on span "Add Client" at bounding box center [158, 78] width 30 height 8
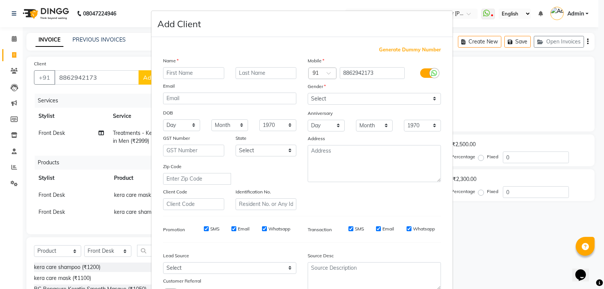
click at [195, 73] on input "text" at bounding box center [193, 73] width 61 height 12
click at [184, 72] on input "text" at bounding box center [193, 73] width 61 height 12
click at [199, 74] on input "text" at bounding box center [193, 73] width 61 height 12
click at [186, 72] on input "text" at bounding box center [193, 73] width 61 height 12
type input "[PERSON_NAME]"
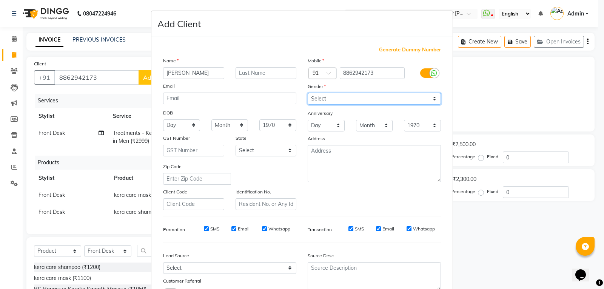
click at [334, 99] on select "Select [DEMOGRAPHIC_DATA] [DEMOGRAPHIC_DATA] Other Prefer Not To Say" at bounding box center [374, 99] width 133 height 12
select select "[DEMOGRAPHIC_DATA]"
click at [308, 93] on select "Select [DEMOGRAPHIC_DATA] [DEMOGRAPHIC_DATA] Other Prefer Not To Say" at bounding box center [374, 99] width 133 height 12
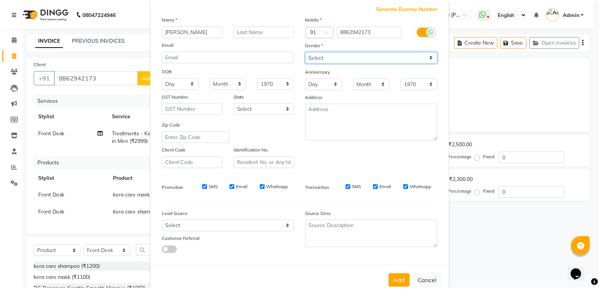
scroll to position [60, 0]
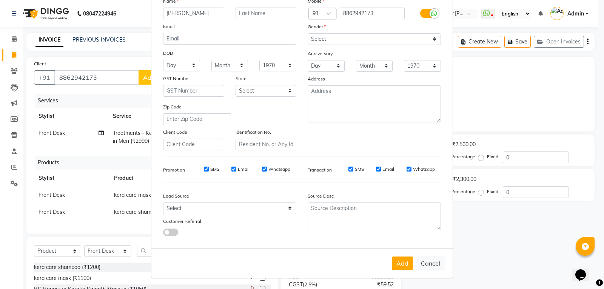
click at [389, 257] on div "Add Cancel" at bounding box center [301, 263] width 301 height 30
click at [403, 263] on button "Add" at bounding box center [402, 263] width 21 height 14
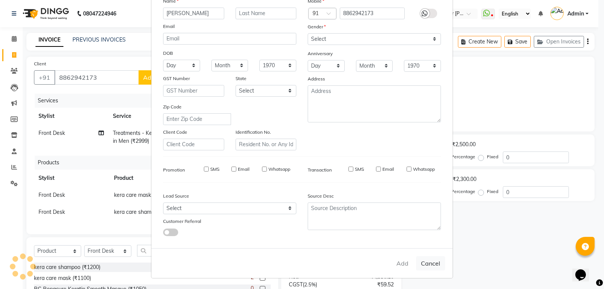
select select
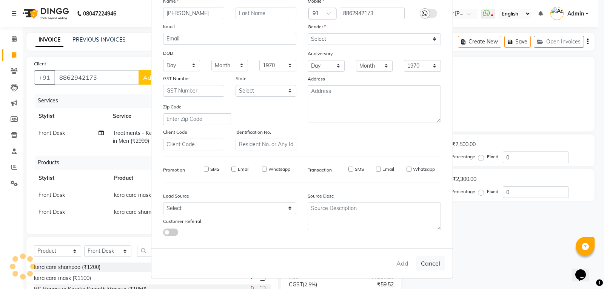
select select
checkbox input "false"
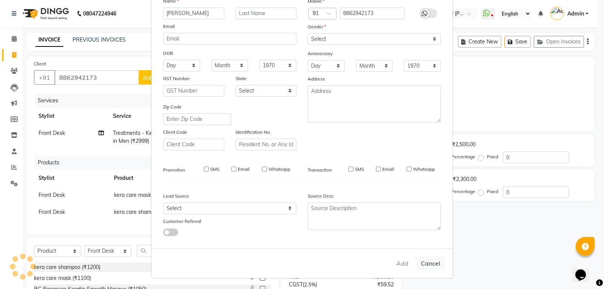
checkbox input "false"
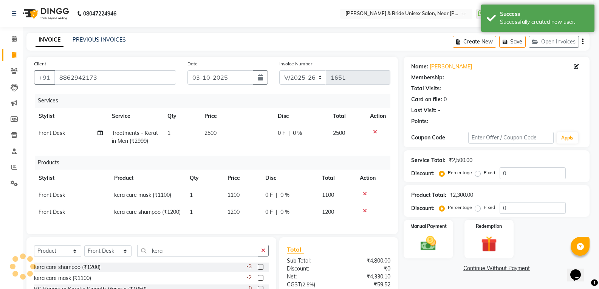
select select "1: Object"
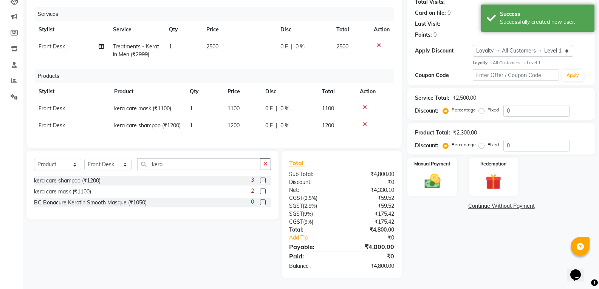
scroll to position [100, 0]
click at [430, 172] on img at bounding box center [432, 181] width 27 height 19
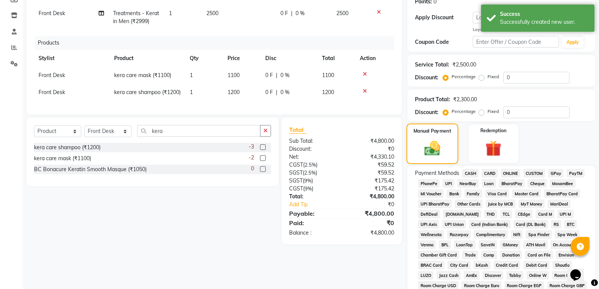
scroll to position [138, 0]
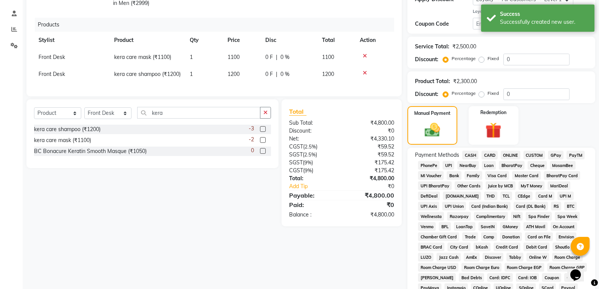
click at [513, 154] on span "ONLINE" at bounding box center [511, 155] width 20 height 9
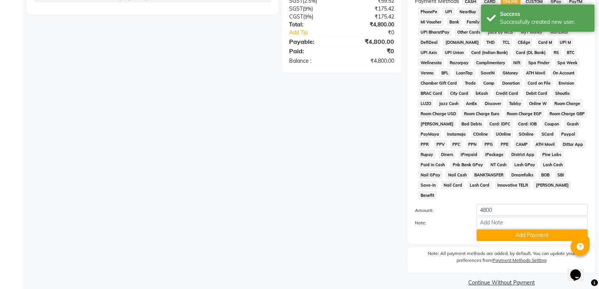
scroll to position [292, 0]
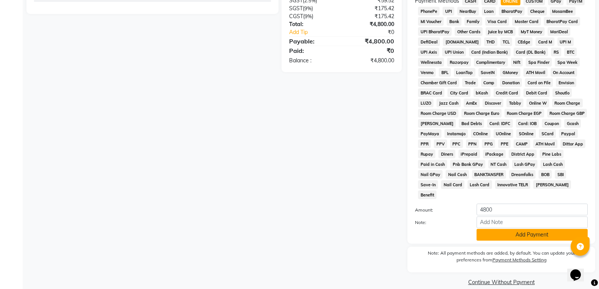
click at [532, 229] on button "Add Payment" at bounding box center [531, 235] width 111 height 12
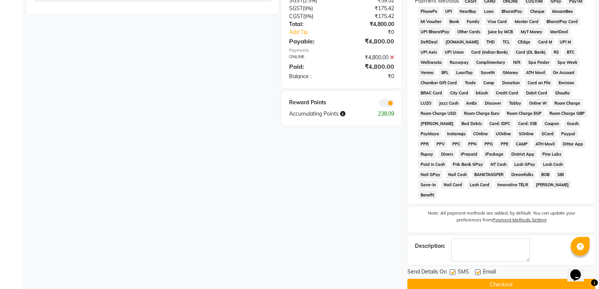
click at [524, 279] on button "Checkout" at bounding box center [501, 285] width 188 height 12
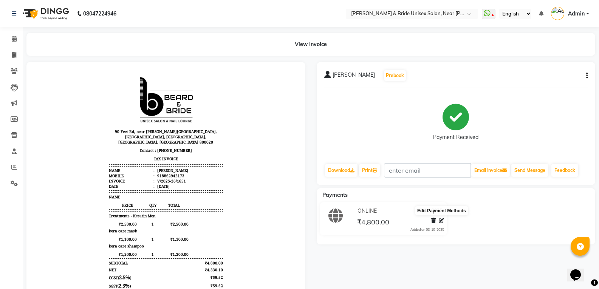
click at [442, 221] on icon at bounding box center [441, 220] width 5 height 5
select select "3"
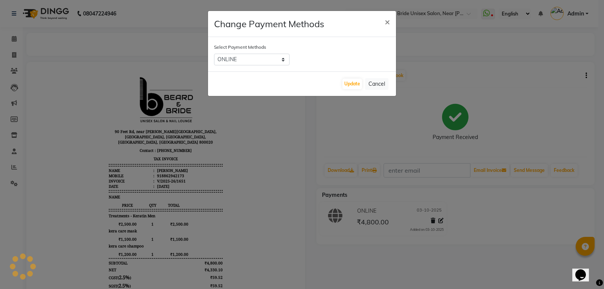
drag, startPoint x: 513, startPoint y: 89, endPoint x: 538, endPoint y: 89, distance: 24.6
click at [514, 89] on ngb-modal-window "Change Payment Methods × Select Payment Methods CASH CARD ONLINE CUSTOM GPay Pa…" at bounding box center [302, 144] width 604 height 289
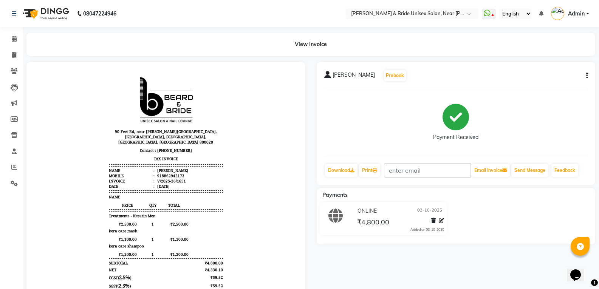
click at [585, 75] on button "button" at bounding box center [585, 76] width 5 height 8
click at [371, 172] on link "Print" at bounding box center [369, 170] width 21 height 13
click at [584, 73] on button "button" at bounding box center [585, 76] width 5 height 8
click at [588, 75] on div "[PERSON_NAME] Prebook Payment Received Download Print Email Invoice Send Messag…" at bounding box center [456, 123] width 279 height 123
click at [585, 75] on button "button" at bounding box center [585, 76] width 5 height 8
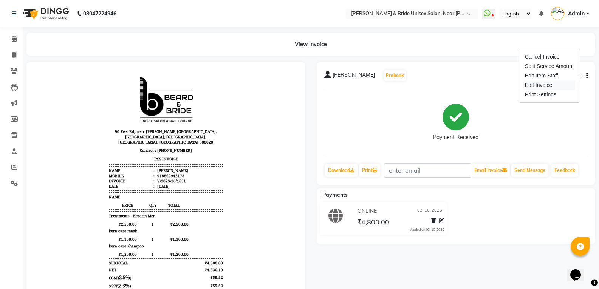
click at [544, 85] on div "Edit Invoice" at bounding box center [549, 84] width 52 height 9
select select "service"
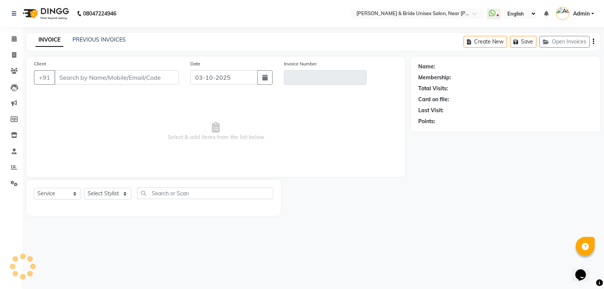
type input "8862942173"
type input "V/2025-26/1651"
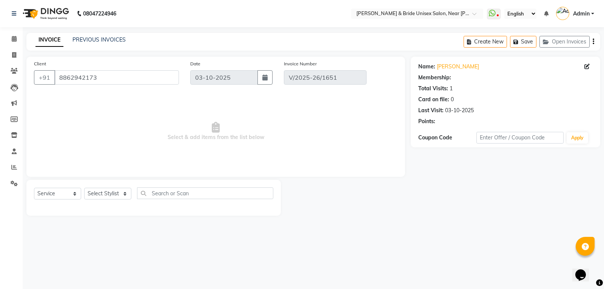
select select "1: Object"
select select "select"
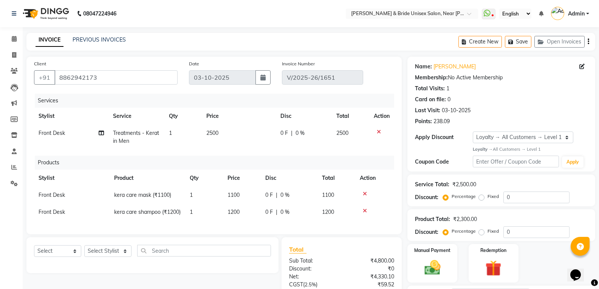
click at [377, 129] on icon at bounding box center [379, 131] width 4 height 5
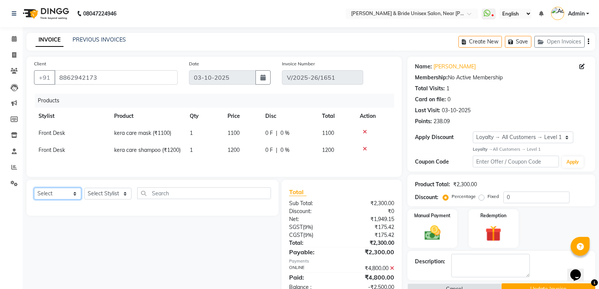
click at [64, 199] on select "Select Service Product Membership Package Voucher Prepaid Gift Card" at bounding box center [57, 194] width 47 height 12
click at [184, 199] on input "text" at bounding box center [204, 193] width 134 height 12
click at [114, 198] on select "Select Stylist chiku Front Desk guriya [PERSON_NAME][DATE] sunny [PERSON_NAME]" at bounding box center [107, 194] width 47 height 12
select select "44667"
click at [84, 197] on select "Select Stylist chiku Front Desk guriya [PERSON_NAME][DATE] sunny [PERSON_NAME]" at bounding box center [107, 194] width 47 height 12
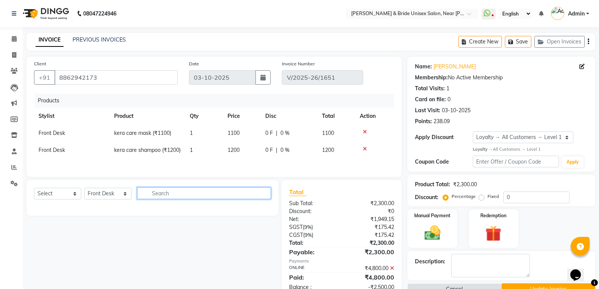
click at [226, 199] on input "text" at bounding box center [204, 193] width 134 height 12
click at [187, 199] on input "[MEDICAL_DATA]" at bounding box center [198, 193] width 123 height 12
type input "[MEDICAL_DATA]"
click at [168, 199] on input "[MEDICAL_DATA]" at bounding box center [198, 193] width 123 height 12
click at [169, 199] on input "[MEDICAL_DATA]" at bounding box center [198, 193] width 123 height 12
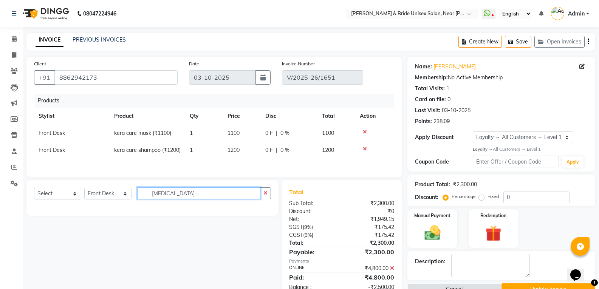
click at [169, 199] on input "[MEDICAL_DATA]" at bounding box center [198, 193] width 123 height 12
click at [14, 150] on icon at bounding box center [14, 151] width 5 height 6
click at [197, 199] on input "text" at bounding box center [204, 193] width 134 height 12
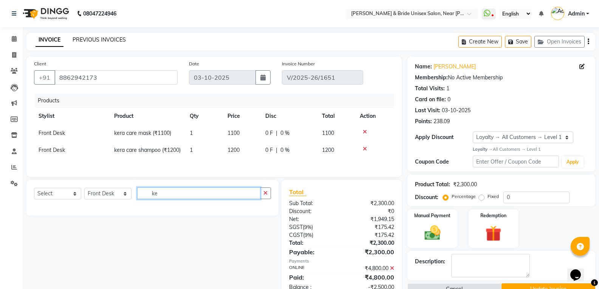
type input "ke"
click at [101, 40] on link "PREVIOUS INVOICES" at bounding box center [99, 39] width 53 height 7
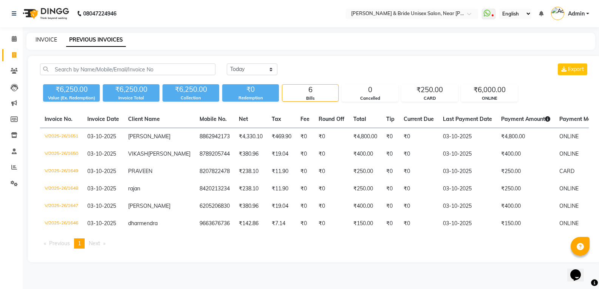
click at [43, 38] on link "INVOICE" at bounding box center [47, 39] width 22 height 7
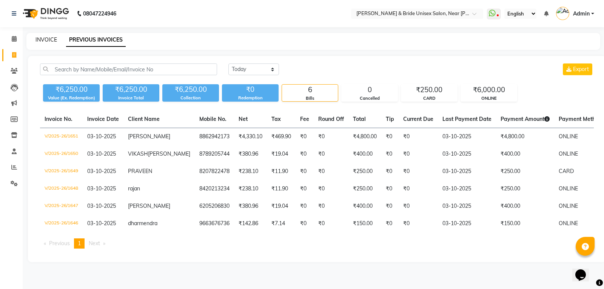
select select "service"
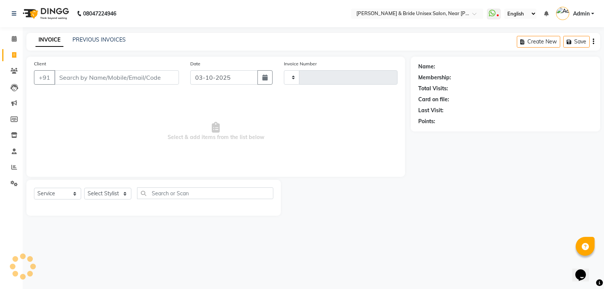
type input "1652"
select select "4118"
click at [101, 34] on div "INVOICE PREVIOUS INVOICES Create New Save Open Invoices" at bounding box center [313, 42] width 574 height 18
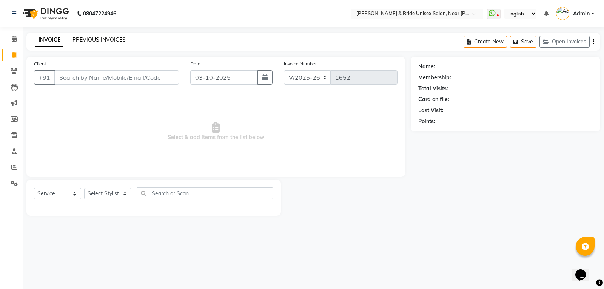
click at [104, 40] on link "PREVIOUS INVOICES" at bounding box center [99, 39] width 53 height 7
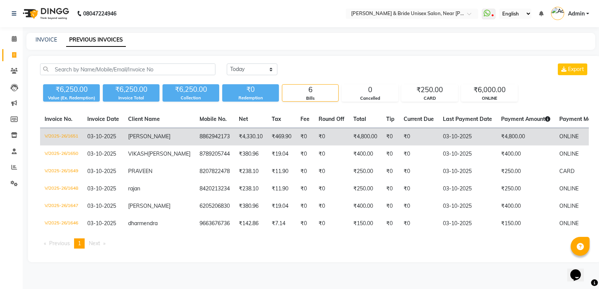
click at [314, 139] on td "₹0" at bounding box center [331, 137] width 35 height 18
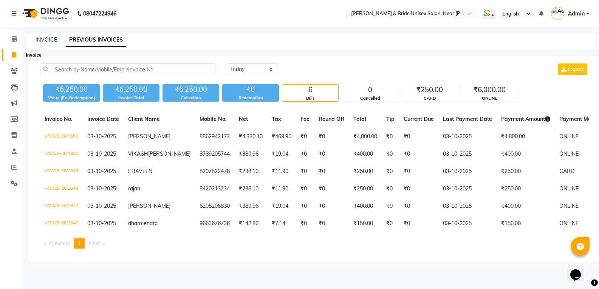
click at [14, 56] on icon at bounding box center [14, 55] width 4 height 6
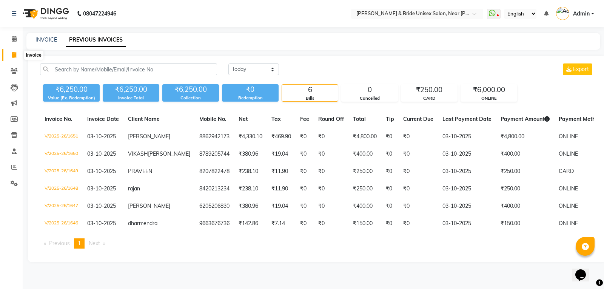
select select "service"
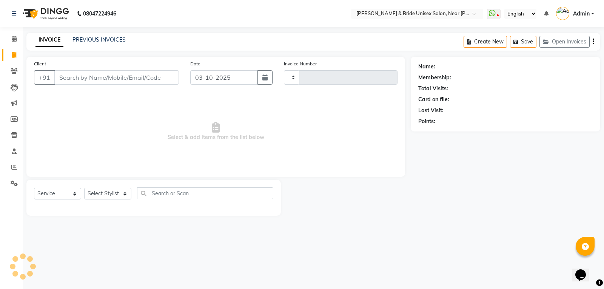
type input "1652"
select select "4118"
click at [96, 40] on link "PREVIOUS INVOICES" at bounding box center [99, 39] width 53 height 7
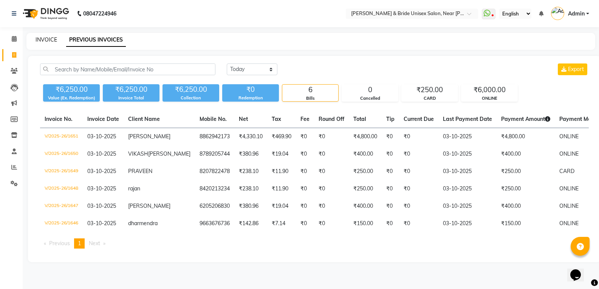
click at [50, 42] on link "INVOICE" at bounding box center [47, 39] width 22 height 7
select select "4118"
select select "service"
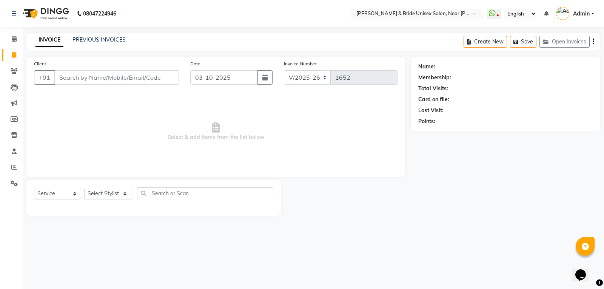
click at [82, 79] on input "Client" at bounding box center [116, 77] width 125 height 14
click at [84, 40] on link "PREVIOUS INVOICES" at bounding box center [99, 39] width 53 height 7
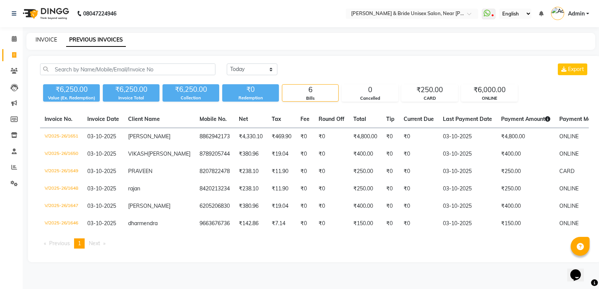
click at [45, 41] on link "INVOICE" at bounding box center [47, 39] width 22 height 7
select select "service"
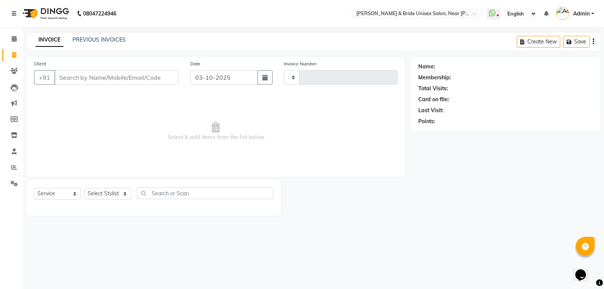
type input "1652"
select select "4118"
click at [86, 76] on input "Client" at bounding box center [116, 77] width 125 height 14
click at [13, 182] on icon at bounding box center [14, 184] width 7 height 6
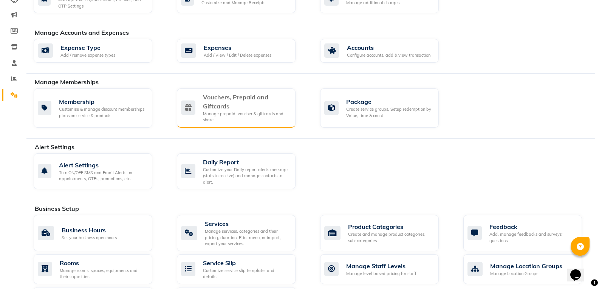
scroll to position [151, 0]
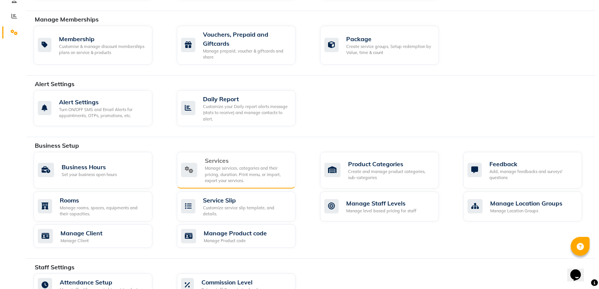
click at [224, 175] on div "Manage services, categories and their pricing, duration. Print menu, or import,…" at bounding box center [247, 174] width 85 height 19
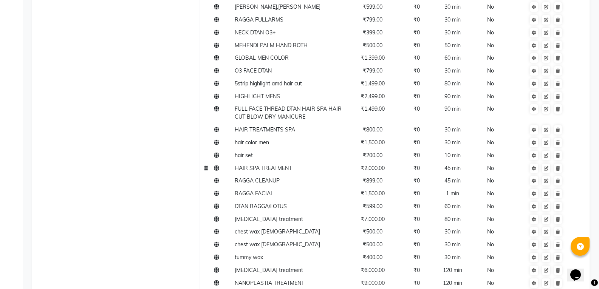
scroll to position [831, 0]
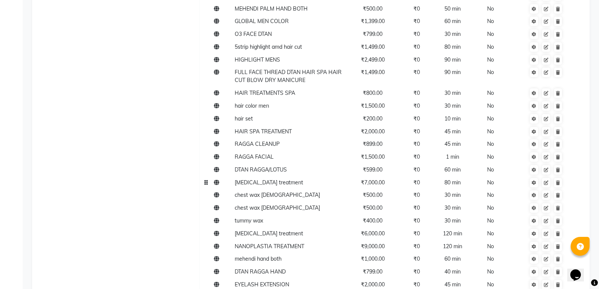
click at [259, 185] on span "[MEDICAL_DATA] treatment" at bounding box center [269, 182] width 68 height 7
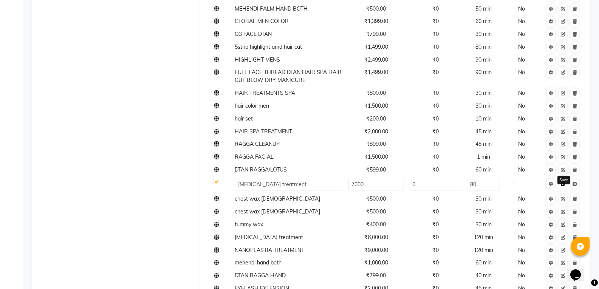
click at [563, 182] on icon at bounding box center [563, 184] width 4 height 5
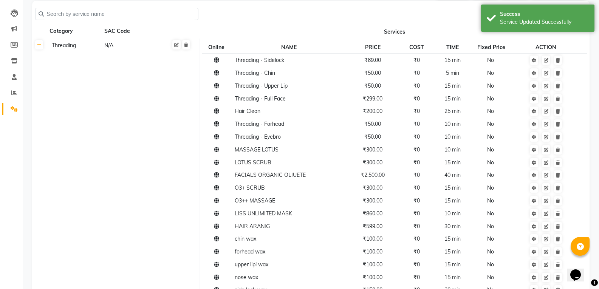
scroll to position [0, 0]
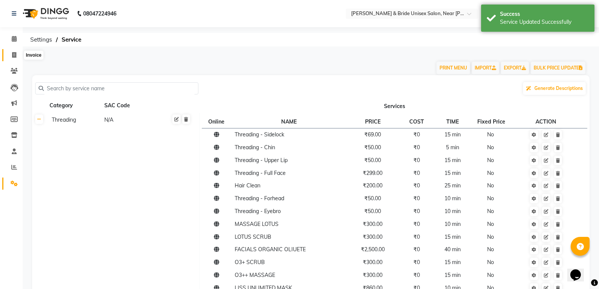
click at [13, 52] on icon at bounding box center [14, 55] width 4 height 6
select select "service"
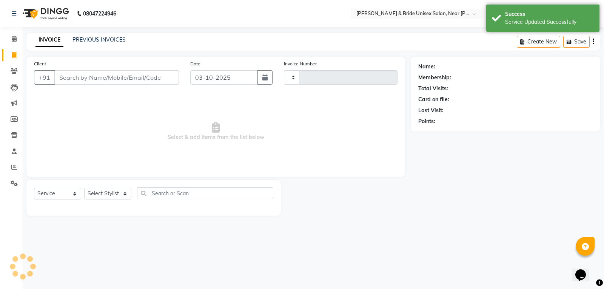
type input "1652"
select select "4118"
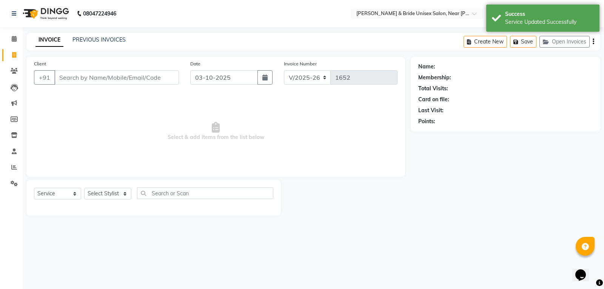
click at [116, 184] on div "Select Service Product Membership Package Voucher Prepaid Gift Card Select Styl…" at bounding box center [153, 198] width 255 height 36
drag, startPoint x: 110, startPoint y: 195, endPoint x: 106, endPoint y: 199, distance: 4.8
click at [110, 195] on select "Select Stylist chiku Front Desk guriya [PERSON_NAME][DATE] sunny [PERSON_NAME]" at bounding box center [107, 194] width 47 height 12
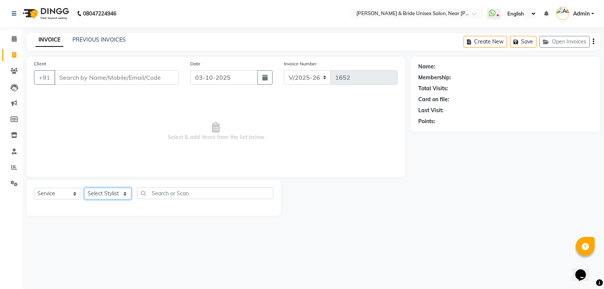
select select "44667"
click at [84, 188] on select "Select Stylist chiku Front Desk guriya [PERSON_NAME][DATE] sunny [PERSON_NAME]" at bounding box center [107, 194] width 47 height 12
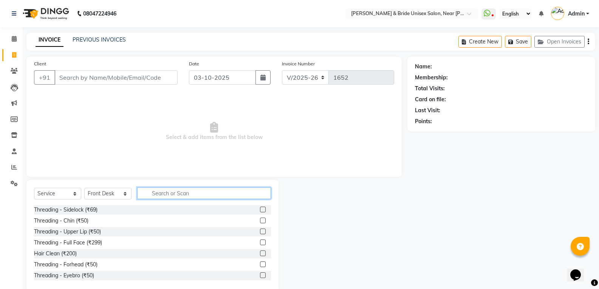
click at [184, 193] on input "text" at bounding box center [204, 193] width 134 height 12
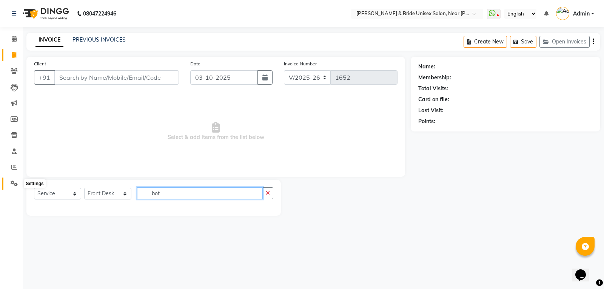
type input "bot"
click at [15, 184] on icon at bounding box center [14, 184] width 7 height 6
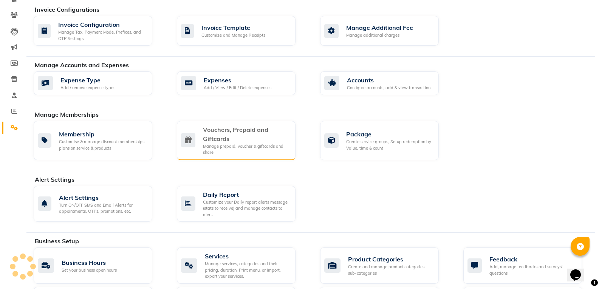
scroll to position [113, 0]
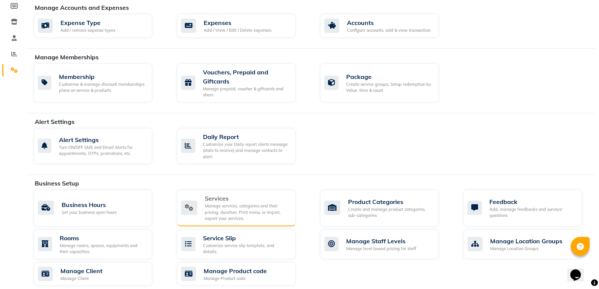
click at [205, 204] on div "Manage services, categories and their pricing, duration. Print menu, or import,…" at bounding box center [247, 212] width 85 height 19
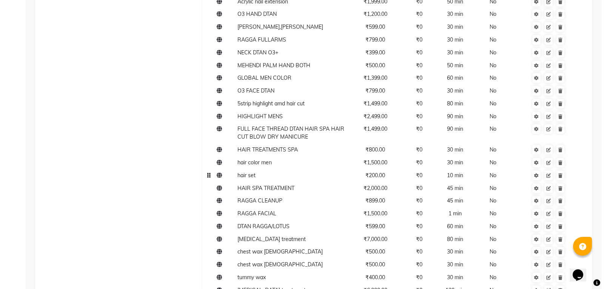
scroll to position [756, 0]
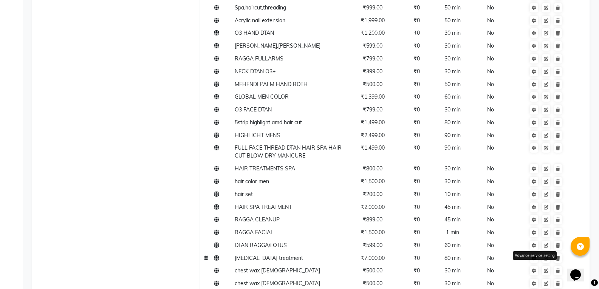
click at [533, 257] on icon at bounding box center [534, 258] width 5 height 5
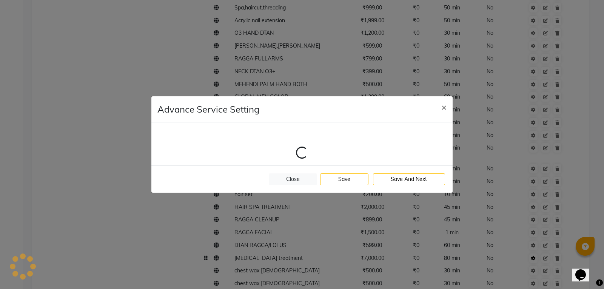
select select "1: 50266"
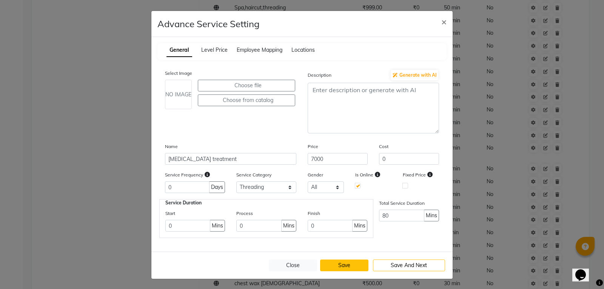
click at [340, 263] on button "Save" at bounding box center [344, 266] width 48 height 12
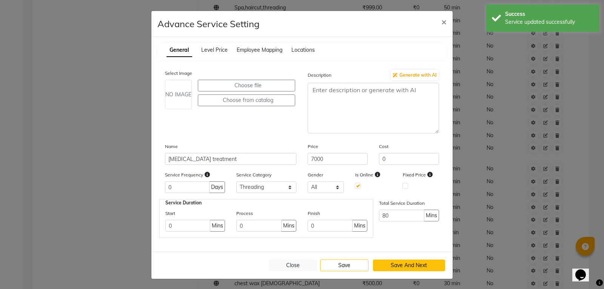
click at [385, 263] on button "Save And Next" at bounding box center [409, 266] width 73 height 12
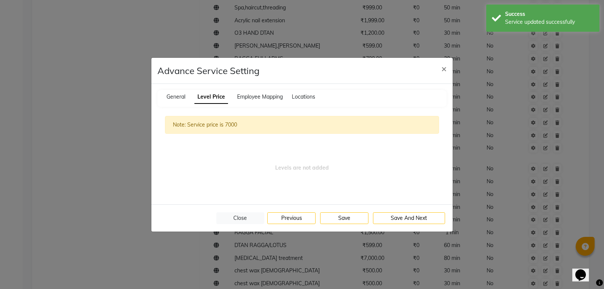
click at [346, 219] on button "Save" at bounding box center [344, 218] width 48 height 12
click at [417, 219] on button "Save And Next" at bounding box center [409, 218] width 73 height 12
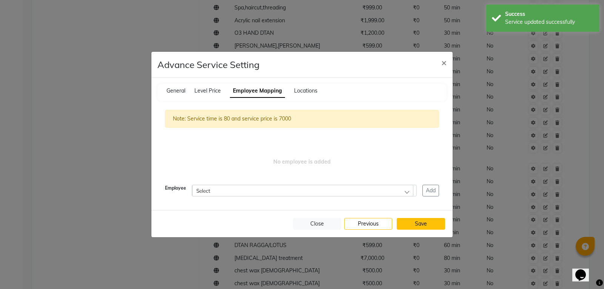
click at [415, 223] on button "Save" at bounding box center [421, 224] width 48 height 12
click at [342, 190] on div "Select" at bounding box center [302, 190] width 221 height 11
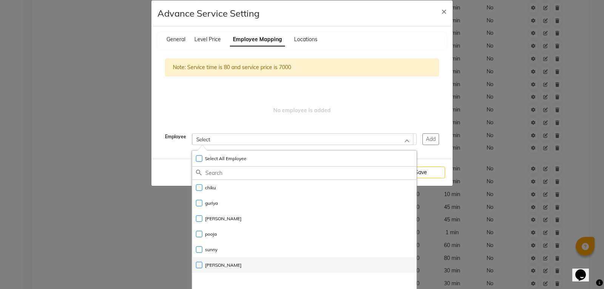
scroll to position [56, 0]
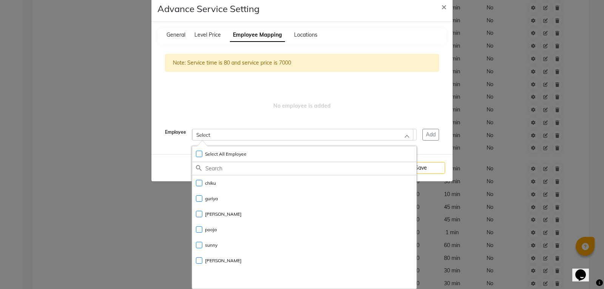
click at [388, 126] on div "Note: Service time is 80 and service price is 7000 No employee is added Employe…" at bounding box center [302, 97] width 289 height 102
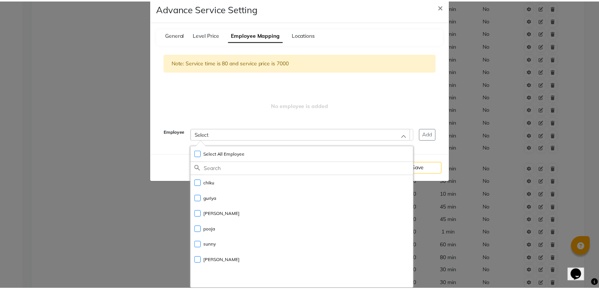
scroll to position [0, 0]
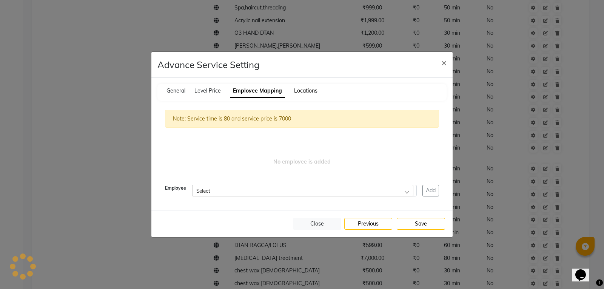
click at [306, 91] on span "Locations" at bounding box center [305, 90] width 23 height 7
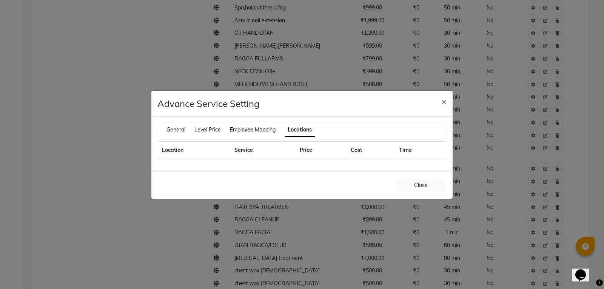
click at [264, 130] on span "Employee Mapping" at bounding box center [253, 129] width 46 height 7
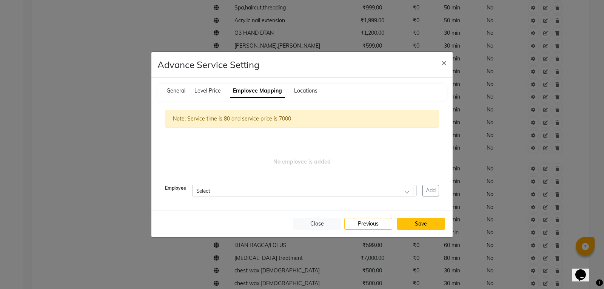
click at [418, 221] on button "Save" at bounding box center [421, 224] width 48 height 12
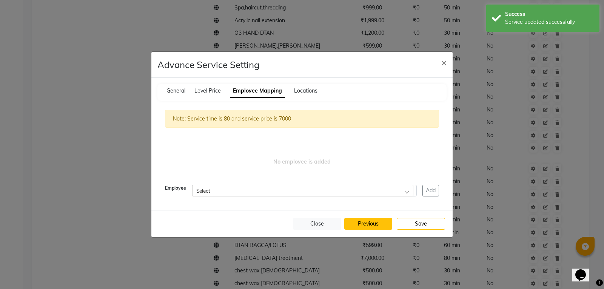
click at [359, 227] on button "Previous" at bounding box center [369, 224] width 48 height 12
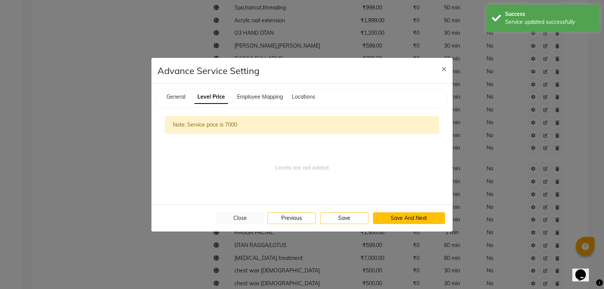
click at [399, 215] on button "Save And Next" at bounding box center [409, 218] width 73 height 12
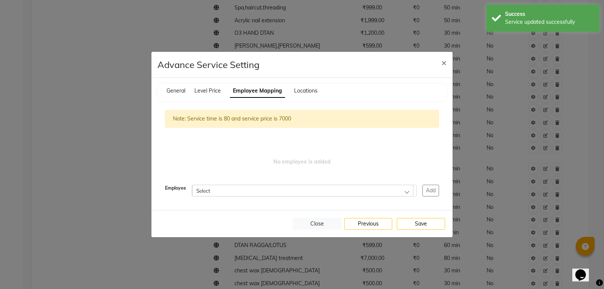
click at [398, 215] on div "Close Previous Save" at bounding box center [301, 223] width 301 height 27
click at [405, 224] on button "Save" at bounding box center [421, 224] width 48 height 12
click at [417, 220] on button "Save" at bounding box center [421, 224] width 48 height 12
click at [444, 61] on span "×" at bounding box center [444, 62] width 5 height 11
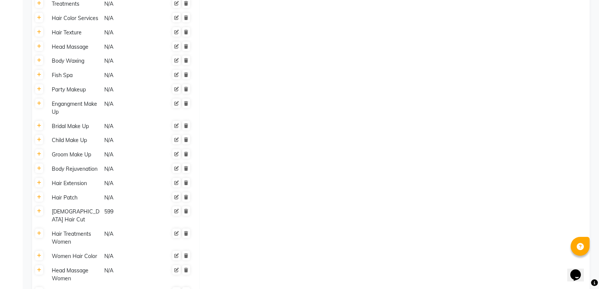
scroll to position [1386, 0]
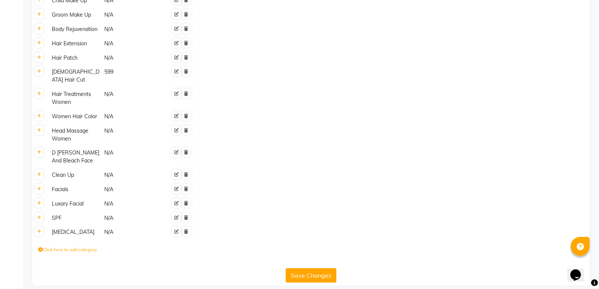
click at [311, 268] on button "Save Changes" at bounding box center [311, 275] width 51 height 14
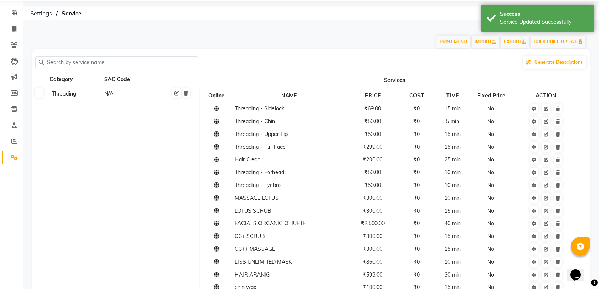
scroll to position [0, 0]
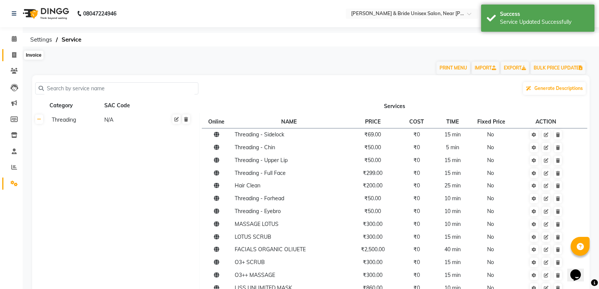
click at [14, 52] on icon at bounding box center [14, 55] width 4 height 6
select select "service"
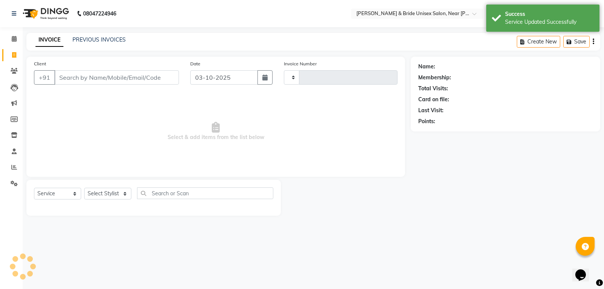
type input "1652"
select select "4118"
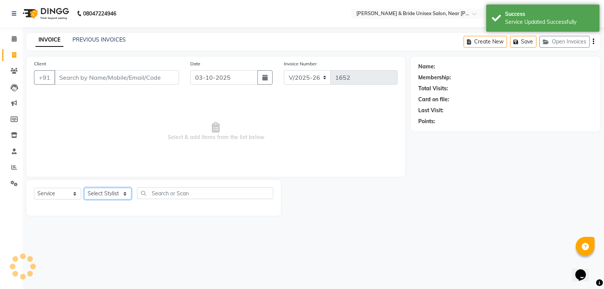
click at [109, 196] on select "Select Stylist" at bounding box center [107, 194] width 47 height 12
select select "44667"
click at [84, 188] on select "Select Stylist chiku Front Desk guriya [PERSON_NAME][DATE] sunny [PERSON_NAME]" at bounding box center [107, 194] width 47 height 12
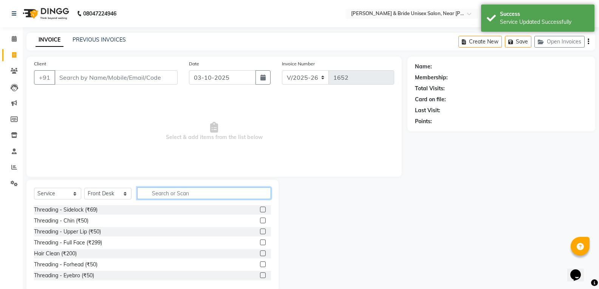
click at [183, 194] on input "text" at bounding box center [204, 193] width 134 height 12
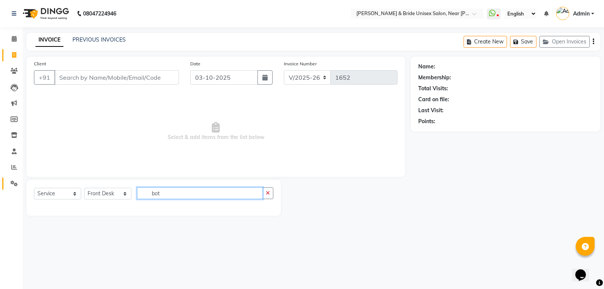
type input "bot"
click at [13, 182] on icon at bounding box center [14, 184] width 7 height 6
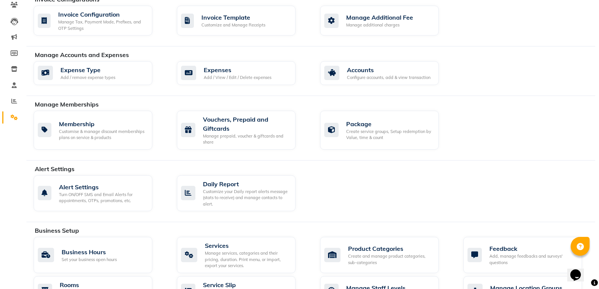
scroll to position [113, 0]
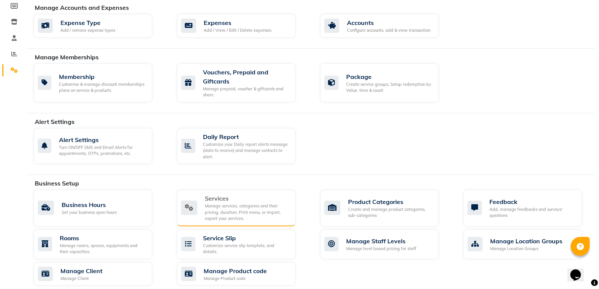
click at [219, 212] on div "Manage services, categories and their pricing, duration. Print menu, or import,…" at bounding box center [247, 212] width 85 height 19
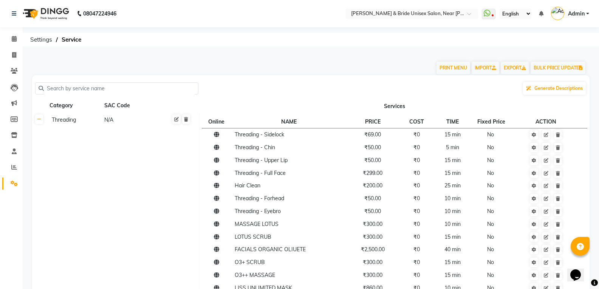
click at [114, 105] on div "SAC Code" at bounding box center [130, 105] width 52 height 9
click at [72, 105] on div "Category" at bounding box center [75, 105] width 52 height 9
click at [508, 70] on link "EXPORT" at bounding box center [515, 68] width 28 height 13
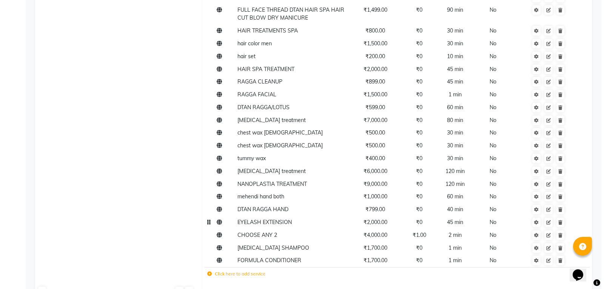
scroll to position [907, 0]
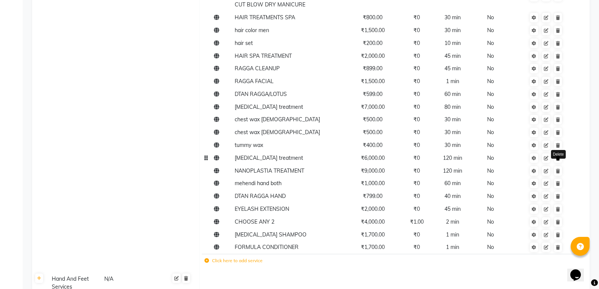
click at [558, 158] on icon at bounding box center [558, 158] width 4 height 5
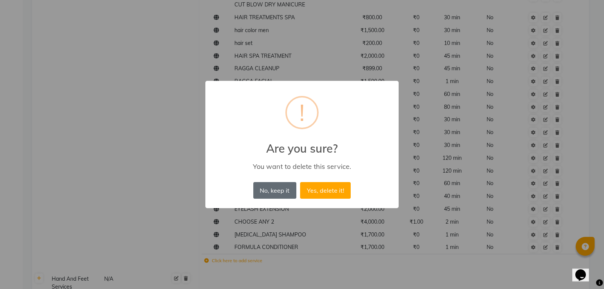
click at [273, 188] on button "No, keep it" at bounding box center [274, 190] width 43 height 17
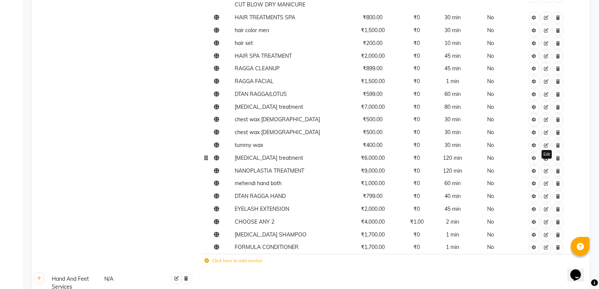
click at [546, 158] on icon at bounding box center [546, 158] width 5 height 5
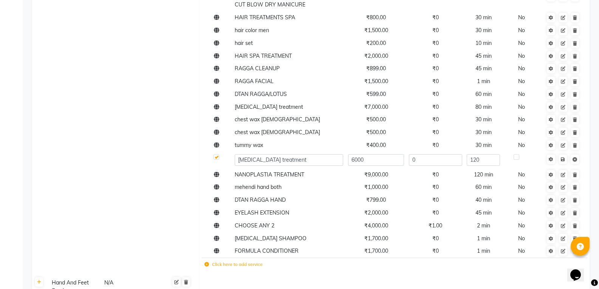
click at [490, 166] on td "120" at bounding box center [483, 159] width 38 height 17
click at [552, 161] on icon at bounding box center [550, 159] width 5 height 5
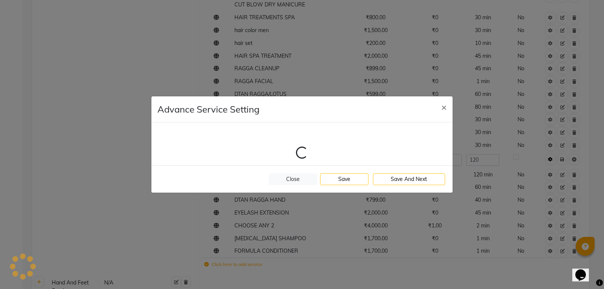
select select "1: 50266"
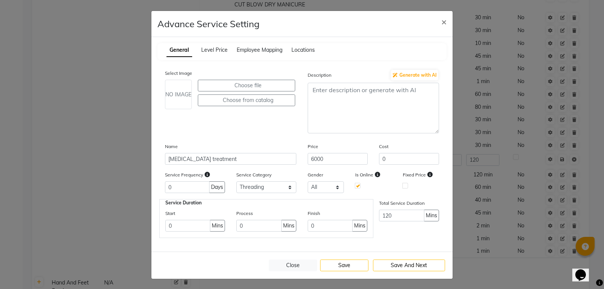
scroll to position [1, 0]
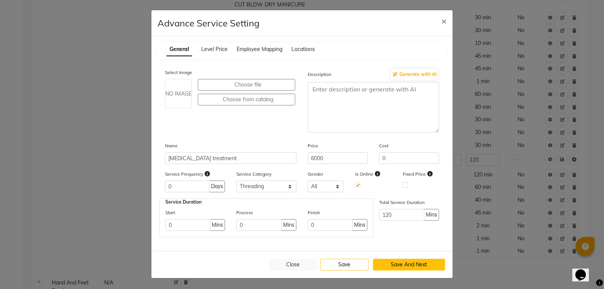
click at [406, 266] on button "Save And Next" at bounding box center [409, 265] width 73 height 12
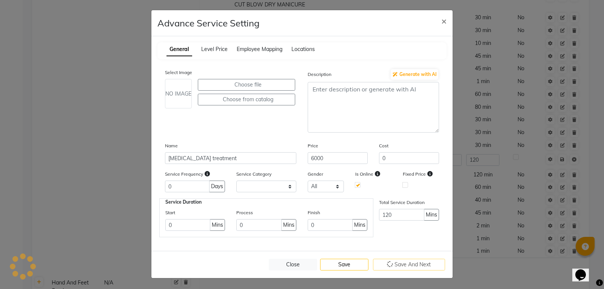
scroll to position [0, 0]
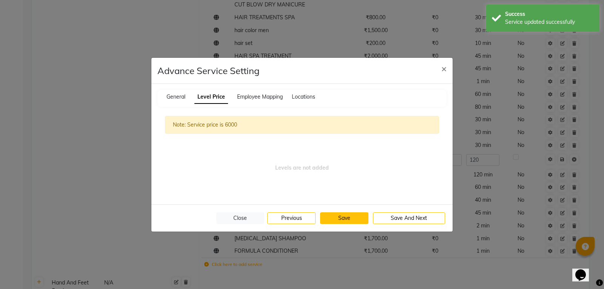
click at [350, 215] on button "Save" at bounding box center [344, 218] width 48 height 12
click at [397, 217] on button "Save And Next" at bounding box center [409, 218] width 73 height 12
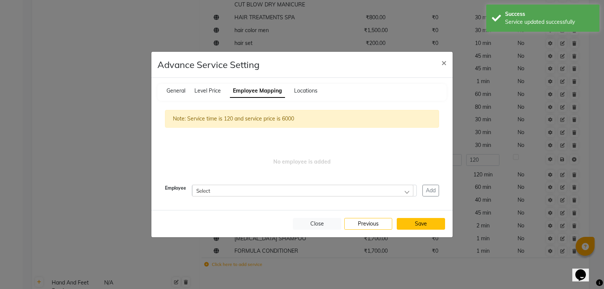
click at [414, 221] on button "Save" at bounding box center [421, 224] width 48 height 12
click at [406, 193] on div "Select" at bounding box center [302, 190] width 221 height 11
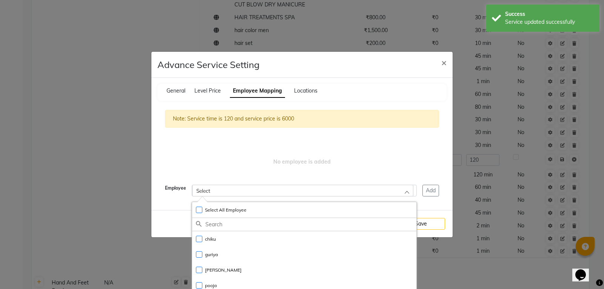
scroll to position [56, 0]
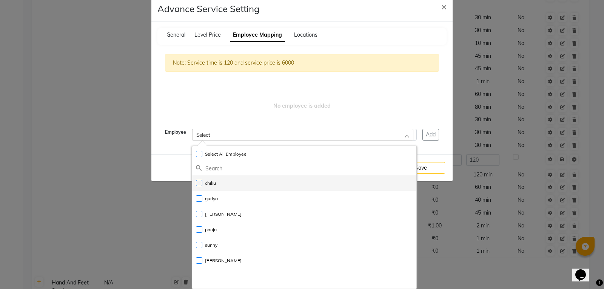
click at [215, 182] on li "chiku" at bounding box center [304, 182] width 224 height 15
checkbox input "true"
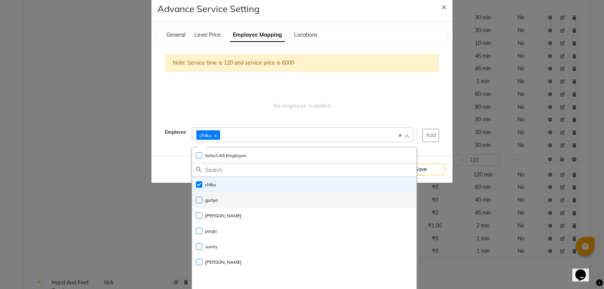
click at [197, 199] on label "guriya" at bounding box center [207, 200] width 22 height 7
checkbox input "true"
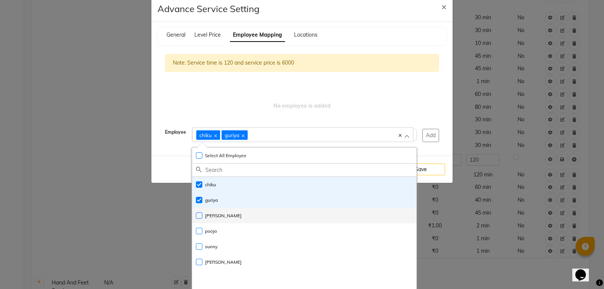
click at [196, 217] on label "[PERSON_NAME]" at bounding box center [219, 215] width 46 height 7
checkbox input "true"
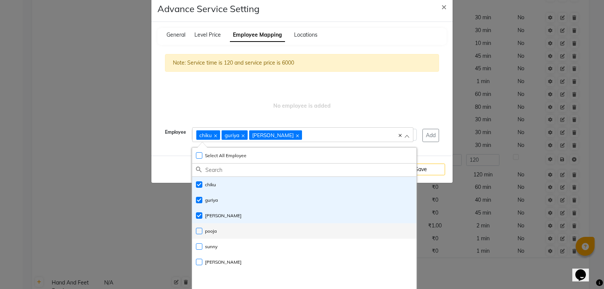
click at [196, 231] on label "pooja" at bounding box center [206, 231] width 21 height 7
checkbox input "true"
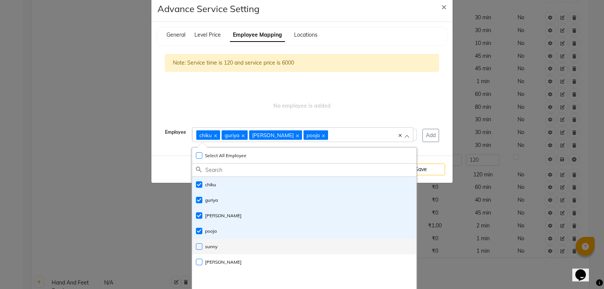
click at [196, 245] on label "sunny" at bounding box center [207, 246] width 22 height 7
checkbox input "true"
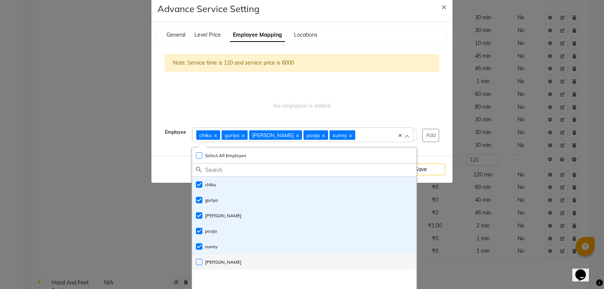
click at [195, 255] on li "[PERSON_NAME]" at bounding box center [304, 261] width 224 height 15
checkbox input "true"
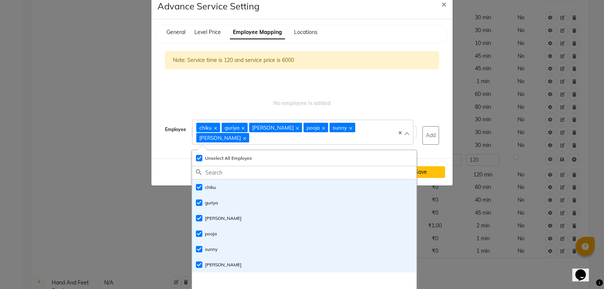
click at [420, 166] on button "Save" at bounding box center [421, 172] width 48 height 12
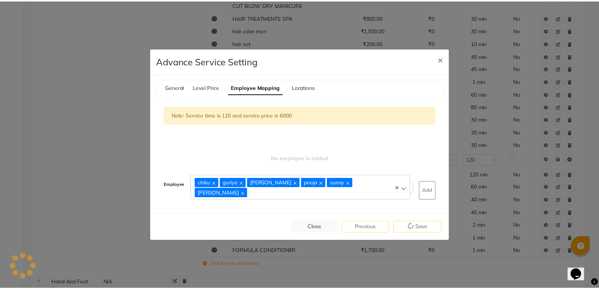
scroll to position [0, 0]
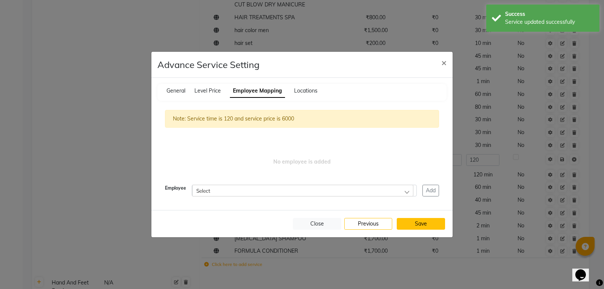
click at [414, 219] on button "Save" at bounding box center [421, 224] width 48 height 12
click at [443, 63] on span "×" at bounding box center [444, 62] width 5 height 11
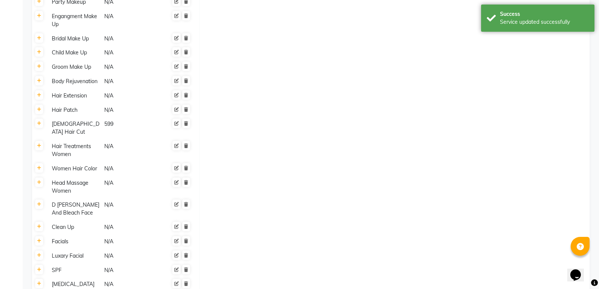
scroll to position [1390, 0]
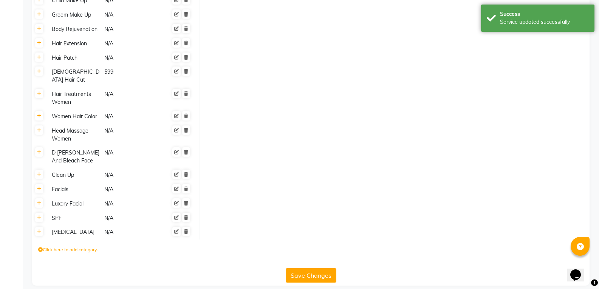
click at [316, 269] on button "Save Changes" at bounding box center [311, 275] width 51 height 14
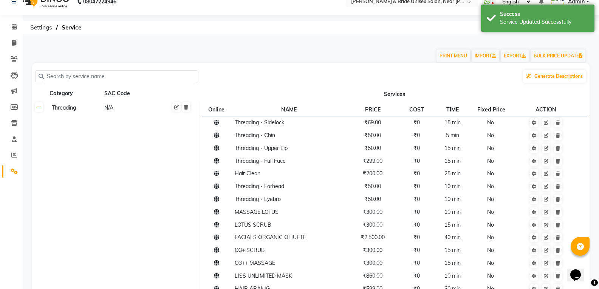
scroll to position [0, 0]
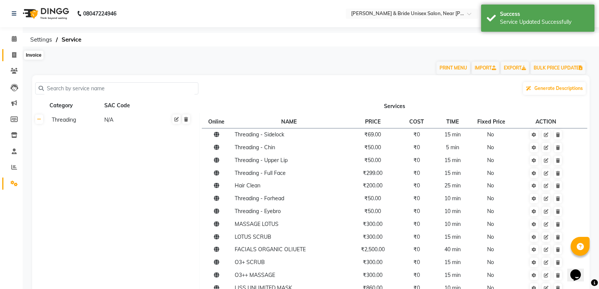
click at [10, 53] on span at bounding box center [14, 55] width 13 height 9
select select "service"
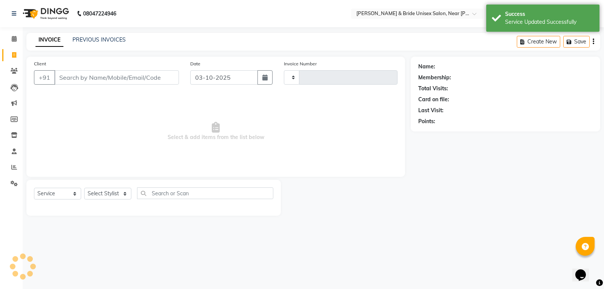
click at [10, 53] on span at bounding box center [14, 55] width 13 height 9
select select "service"
type input "1652"
select select "4118"
click at [92, 44] on div "INVOICE PREVIOUS INVOICES" at bounding box center [80, 40] width 108 height 9
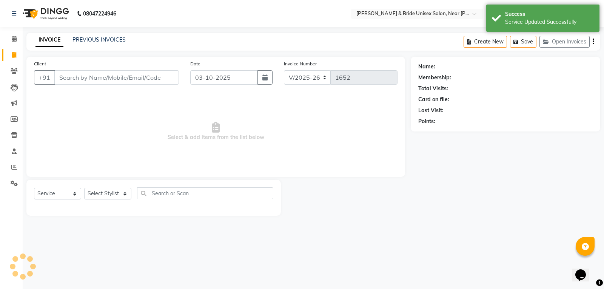
click at [88, 36] on div "INVOICE PREVIOUS INVOICES Create New Save Open Invoices" at bounding box center [313, 42] width 574 height 18
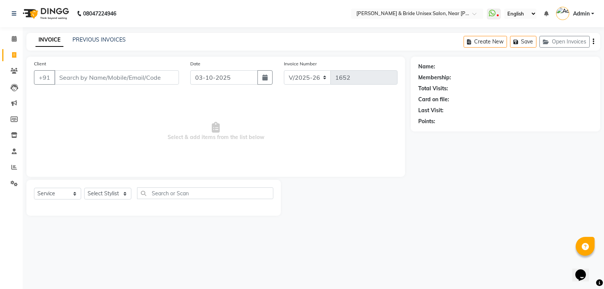
click at [53, 42] on link "INVOICE" at bounding box center [50, 40] width 28 height 14
click at [101, 194] on select "Select Stylist chiku Front Desk guriya [PERSON_NAME][DATE] sunny [PERSON_NAME]" at bounding box center [107, 194] width 47 height 12
select select "44656"
click at [84, 188] on select "Select Stylist chiku Front Desk guriya [PERSON_NAME][DATE] sunny [PERSON_NAME]" at bounding box center [107, 194] width 47 height 12
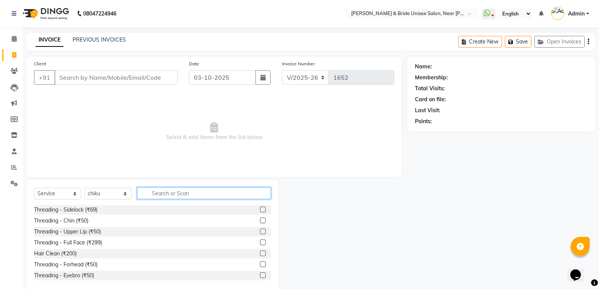
click at [166, 193] on input "text" at bounding box center [204, 193] width 134 height 12
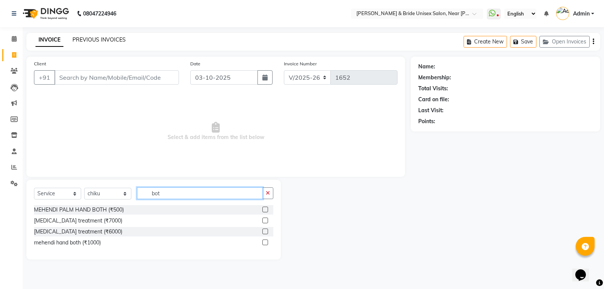
type input "bot"
click at [114, 37] on link "PREVIOUS INVOICES" at bounding box center [99, 39] width 53 height 7
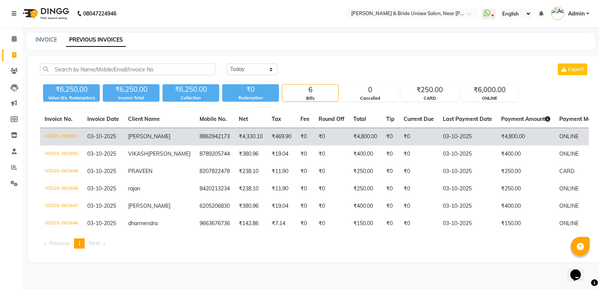
click at [196, 139] on td "8862942173" at bounding box center [214, 137] width 39 height 18
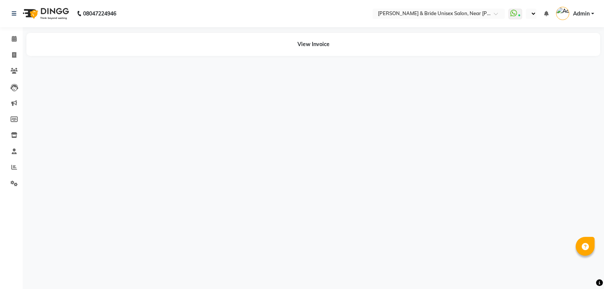
select select "en"
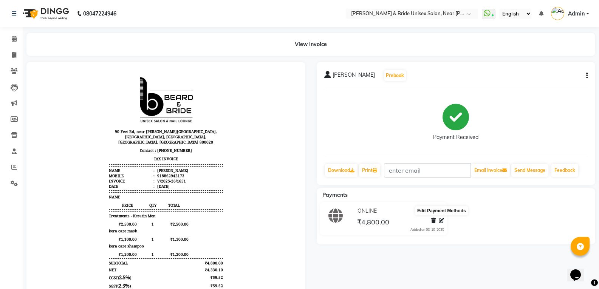
click at [442, 219] on icon at bounding box center [441, 220] width 5 height 5
select select "3"
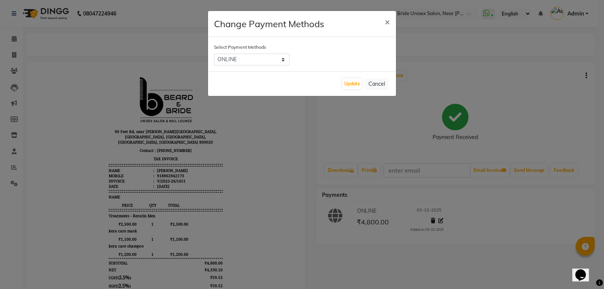
click at [604, 189] on ngb-modal-window "Change Payment Methods × Select Payment Methods CASH CARD ONLINE CUSTOM GPay Pa…" at bounding box center [302, 144] width 604 height 289
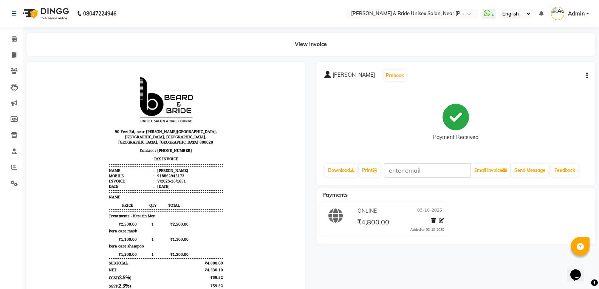
click at [587, 76] on icon "button" at bounding box center [587, 76] width 2 height 0
click at [540, 87] on div "Edit Invoice" at bounding box center [549, 84] width 52 height 9
select select "service"
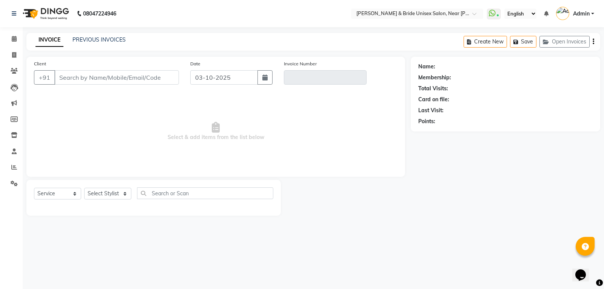
type input "8862942173"
type input "V/2025-26/1651"
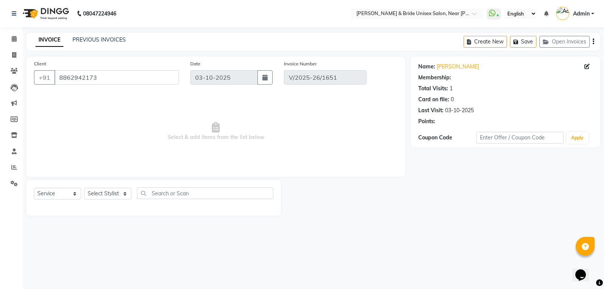
select select "1: Object"
select select "select"
select select "44667"
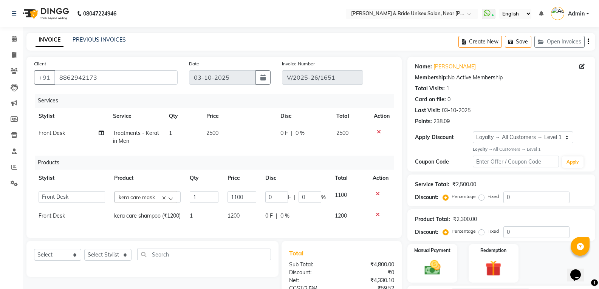
click at [53, 138] on td "Front Desk" at bounding box center [71, 137] width 74 height 25
select select "44667"
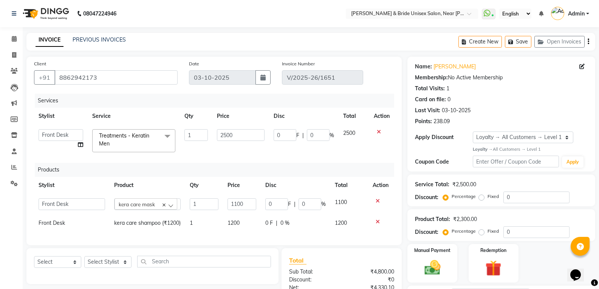
click at [377, 131] on icon at bounding box center [379, 131] width 4 height 5
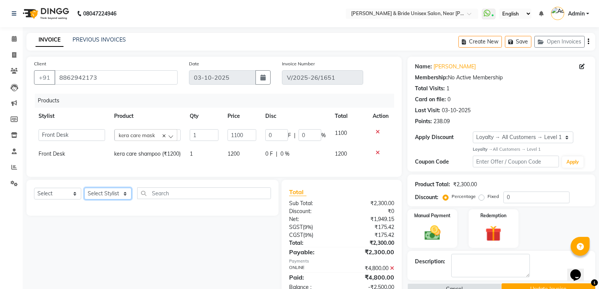
click at [108, 199] on select "Select Stylist chiku Front Desk guriya [PERSON_NAME][DATE] sunny [PERSON_NAME]" at bounding box center [107, 194] width 47 height 12
click at [84, 199] on select "Select Stylist chiku Front Desk guriya [PERSON_NAME][DATE] sunny [PERSON_NAME]" at bounding box center [107, 194] width 47 height 12
click at [107, 199] on select "Select Stylist chiku Front Desk guriya [PERSON_NAME][DATE] sunny [PERSON_NAME]" at bounding box center [107, 194] width 47 height 12
select select "44667"
click at [84, 199] on select "Select Stylist chiku Front Desk guriya [PERSON_NAME][DATE] sunny [PERSON_NAME]" at bounding box center [107, 194] width 47 height 12
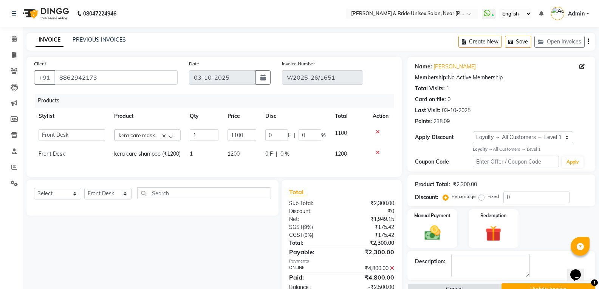
drag, startPoint x: 207, startPoint y: 196, endPoint x: 206, endPoint y: 201, distance: 4.2
click at [206, 201] on div "Select Service Product Membership Package Voucher Prepaid Gift Card Select Styl…" at bounding box center [152, 198] width 252 height 36
click at [206, 199] on input "text" at bounding box center [204, 193] width 134 height 12
type input "bot"
click at [100, 199] on select "Select Stylist chiku Front Desk guriya [PERSON_NAME][DATE] sunny [PERSON_NAME]" at bounding box center [107, 194] width 47 height 12
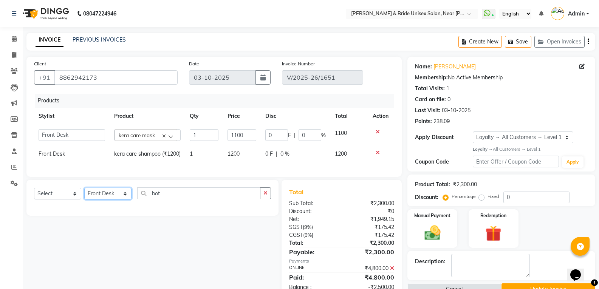
select select "44656"
click at [84, 199] on select "Select Stylist chiku Front Desk guriya [PERSON_NAME][DATE] sunny [PERSON_NAME]" at bounding box center [107, 194] width 47 height 12
click at [185, 199] on input "bot" at bounding box center [198, 193] width 123 height 12
type input "b"
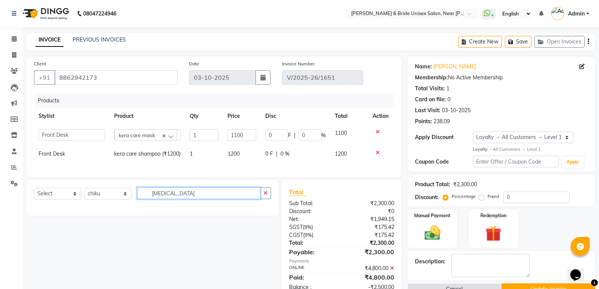
click at [185, 199] on input "[MEDICAL_DATA]" at bounding box center [198, 193] width 123 height 12
type input "[MEDICAL_DATA]"
click at [379, 152] on icon at bounding box center [377, 152] width 4 height 5
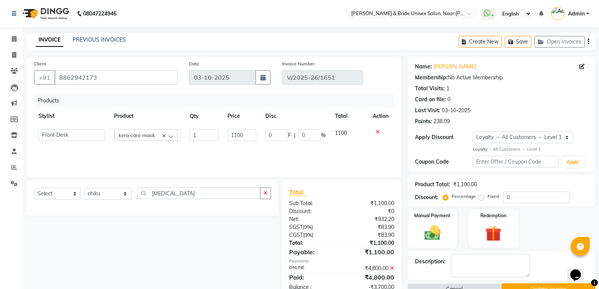
click at [376, 131] on icon at bounding box center [377, 131] width 4 height 5
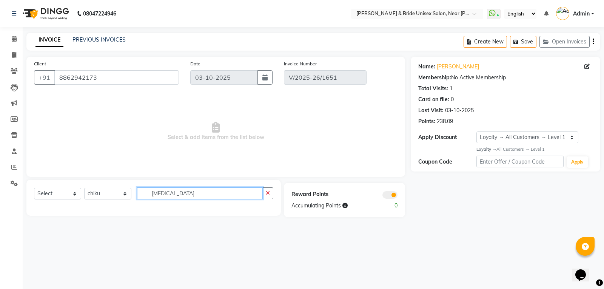
click at [219, 192] on input "[MEDICAL_DATA]" at bounding box center [200, 193] width 126 height 12
click at [276, 194] on div "Select Service Product Membership Package Voucher Prepaid Gift Card Select Styl…" at bounding box center [153, 198] width 255 height 36
drag, startPoint x: 260, startPoint y: 193, endPoint x: 266, endPoint y: 193, distance: 5.7
click at [266, 193] on div "[MEDICAL_DATA]" at bounding box center [206, 193] width 136 height 12
click at [268, 193] on icon "button" at bounding box center [268, 192] width 4 height 5
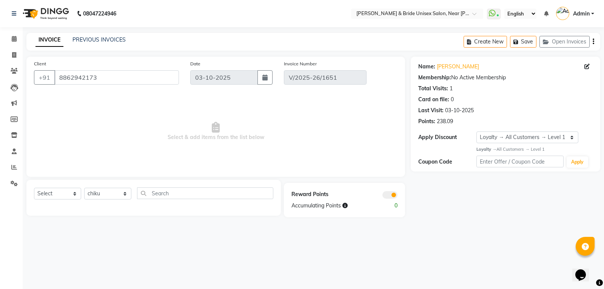
click at [593, 42] on icon "button" at bounding box center [594, 42] width 2 height 0
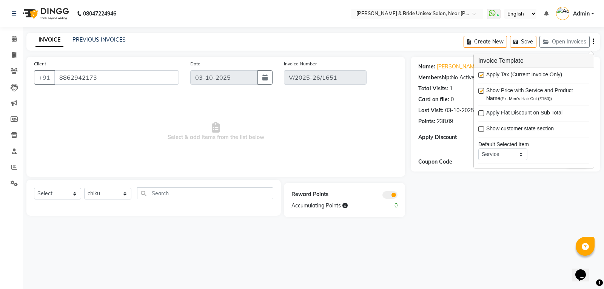
click at [348, 100] on span "Select & add items from the list below" at bounding box center [216, 132] width 364 height 76
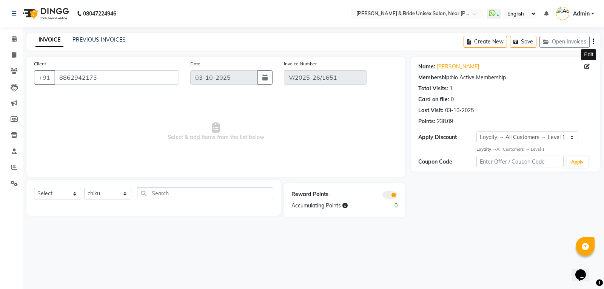
click at [585, 67] on icon at bounding box center [587, 66] width 5 height 5
select select "[DEMOGRAPHIC_DATA]"
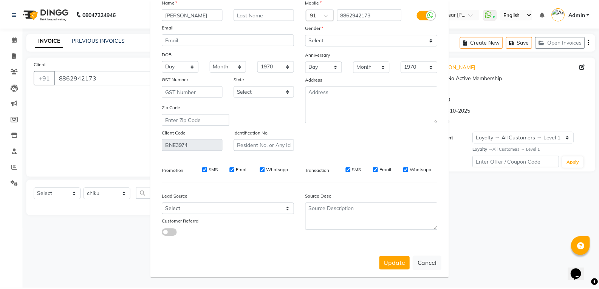
scroll to position [46, 0]
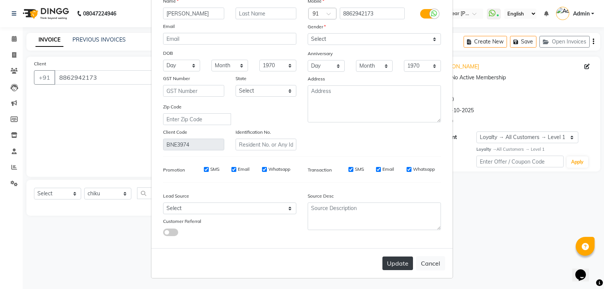
click at [403, 263] on button "Update" at bounding box center [398, 263] width 31 height 14
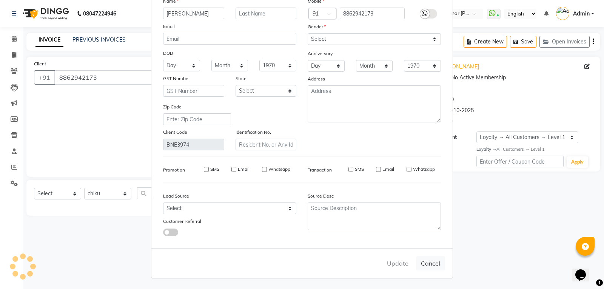
select select
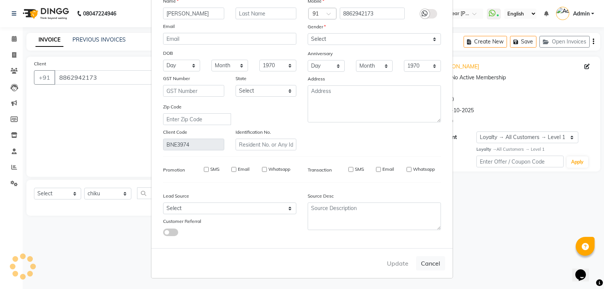
select select
checkbox input "false"
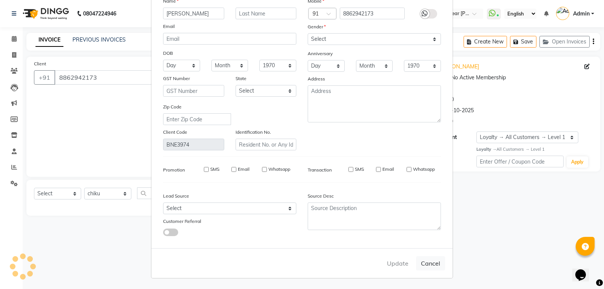
checkbox input "false"
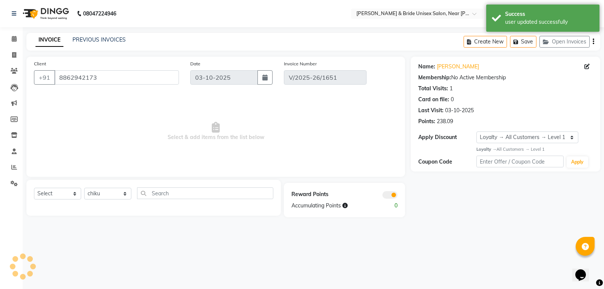
click at [481, 252] on ngb-modal-window "Update Client Name Email DOB Day 01 02 03 04 05 06 07 08 09 10 11 12 13 14 15 1…" at bounding box center [302, 144] width 604 height 289
select select "1: Object"
click at [77, 40] on link "PREVIOUS INVOICES" at bounding box center [99, 39] width 53 height 7
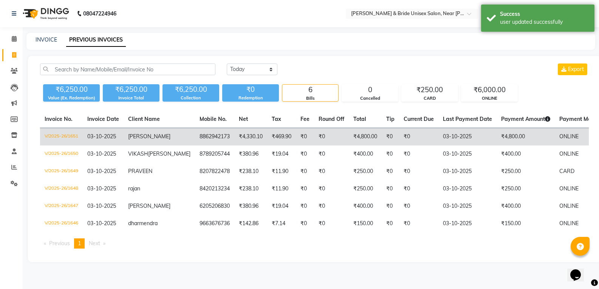
click at [450, 133] on td "03-10-2025" at bounding box center [467, 137] width 58 height 18
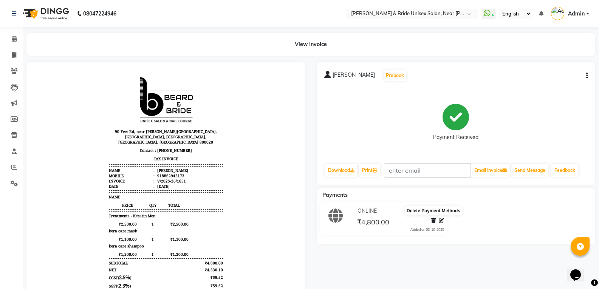
click at [434, 221] on icon at bounding box center [433, 220] width 5 height 5
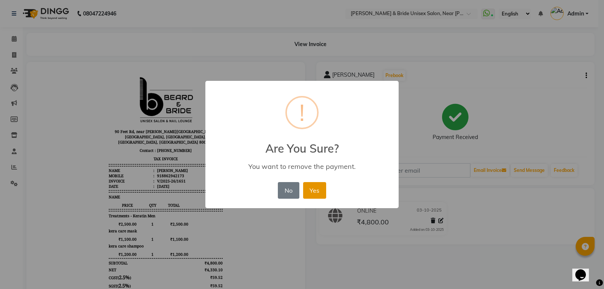
click at [307, 184] on button "Yes" at bounding box center [314, 190] width 23 height 17
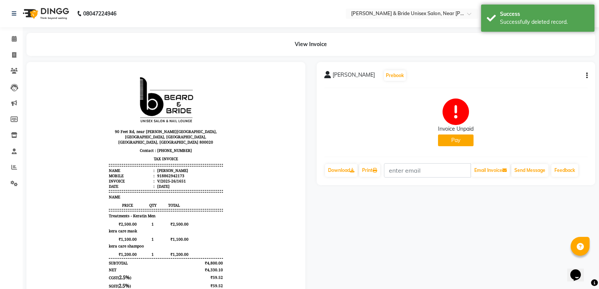
click at [589, 71] on div "saurav Prebook Invoice Unpaid Pay Download Print Email Invoice Send Message Fee…" at bounding box center [456, 123] width 279 height 123
click at [585, 74] on button "button" at bounding box center [585, 76] width 5 height 8
click at [551, 56] on div "Cancel Invoice" at bounding box center [549, 56] width 52 height 9
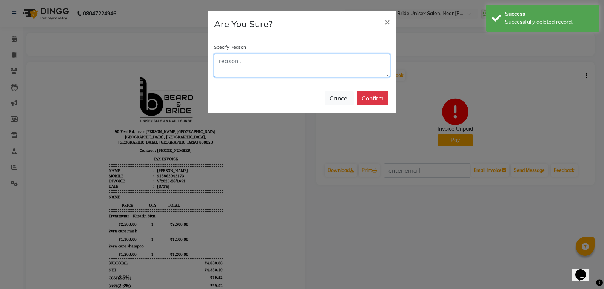
click at [346, 57] on textarea at bounding box center [302, 65] width 176 height 23
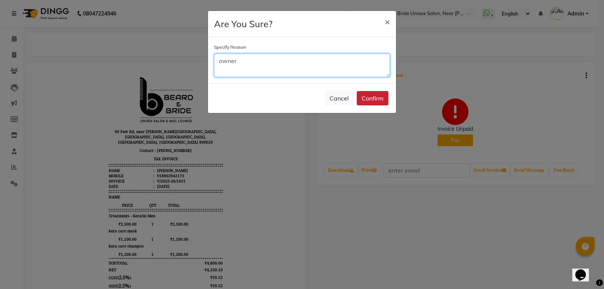
type textarea "owner"
click at [374, 102] on button "Confirm" at bounding box center [373, 98] width 32 height 14
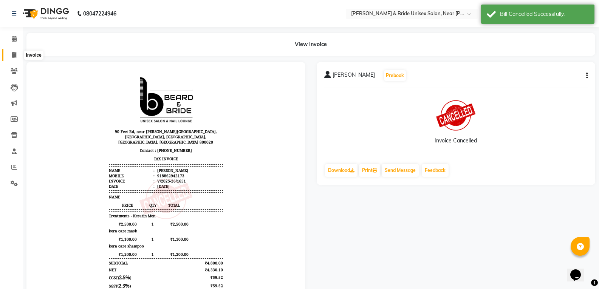
click at [11, 54] on span at bounding box center [14, 55] width 13 height 9
select select "service"
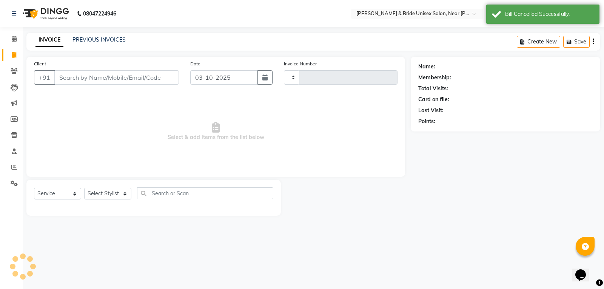
type input "1652"
select select "4118"
click at [74, 75] on input "Client" at bounding box center [116, 77] width 125 height 14
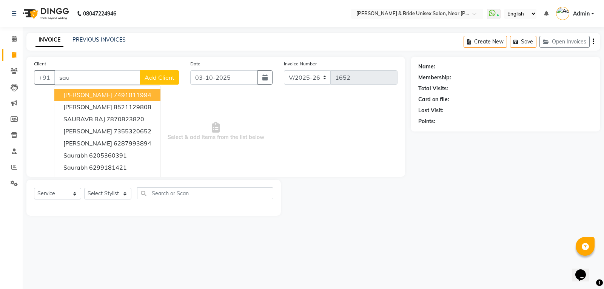
click at [97, 78] on input "sau" at bounding box center [97, 77] width 86 height 14
click at [100, 78] on input "sau" at bounding box center [97, 77] width 86 height 14
type input "[PERSON_NAME]"
click at [107, 38] on link "PREVIOUS INVOICES" at bounding box center [99, 39] width 53 height 7
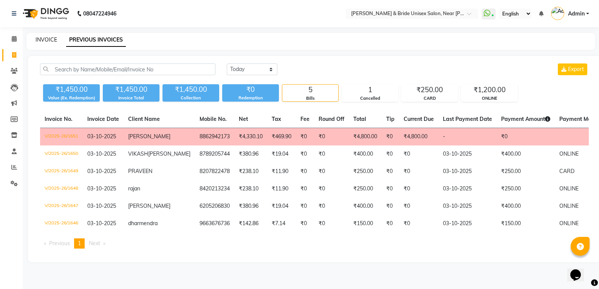
click at [49, 39] on link "INVOICE" at bounding box center [47, 39] width 22 height 7
select select "service"
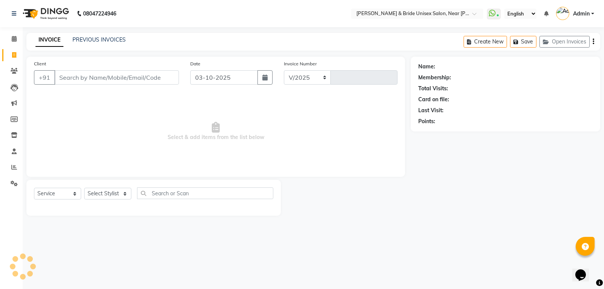
select select "4118"
type input "1652"
click at [84, 82] on input "Client" at bounding box center [116, 77] width 125 height 14
click at [91, 78] on input "Client" at bounding box center [116, 77] width 125 height 14
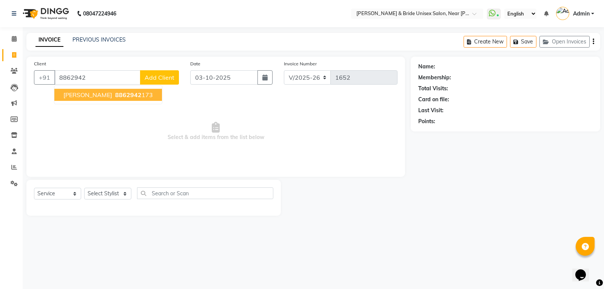
click at [124, 95] on button "saurav 8862942 173" at bounding box center [108, 95] width 108 height 12
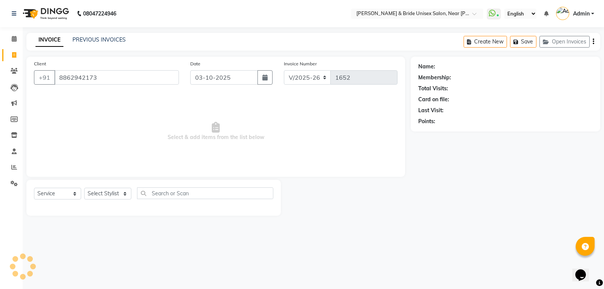
type input "8862942173"
select select "1: Object"
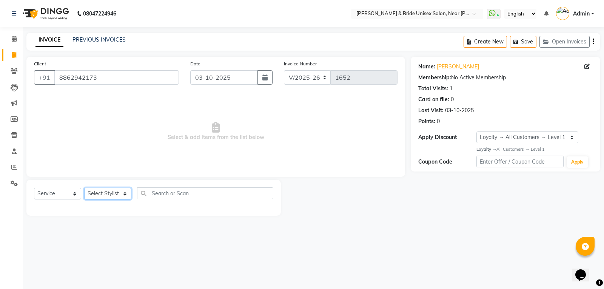
click at [106, 193] on select "Select Stylist chiku Front Desk guriya [PERSON_NAME][DATE] sunny [PERSON_NAME]" at bounding box center [107, 194] width 47 height 12
select select "44656"
click at [84, 188] on select "Select Stylist chiku Front Desk guriya [PERSON_NAME][DATE] sunny [PERSON_NAME]" at bounding box center [107, 194] width 47 height 12
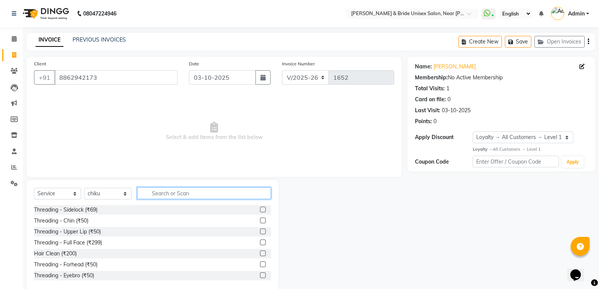
click at [170, 196] on input "text" at bounding box center [204, 193] width 134 height 12
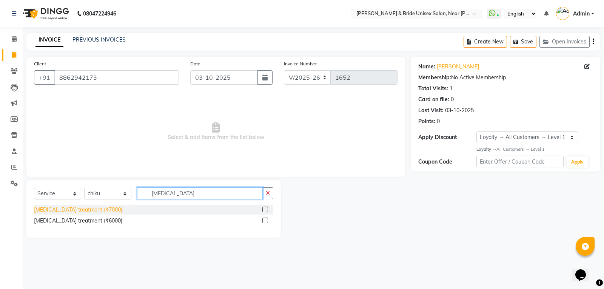
type input "[MEDICAL_DATA]"
click at [56, 211] on div "[MEDICAL_DATA] treatment (₹7000)" at bounding box center [78, 210] width 88 height 8
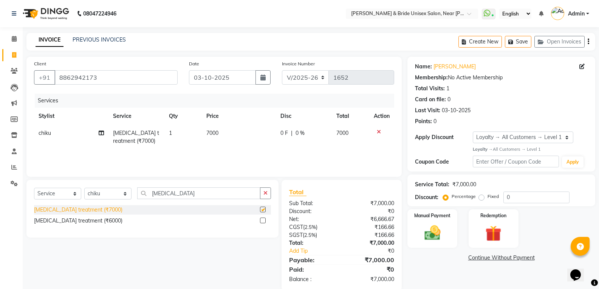
checkbox input "false"
click at [233, 131] on td "7000" at bounding box center [239, 137] width 74 height 25
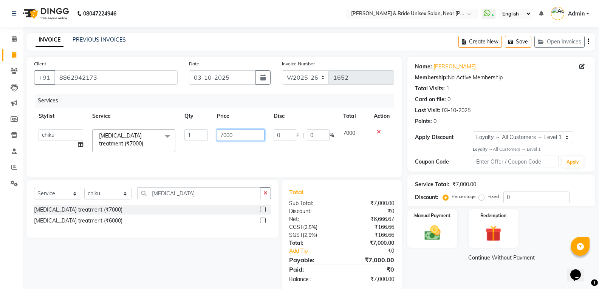
click at [236, 131] on input "7000" at bounding box center [240, 135] width 47 height 12
type input "7"
type input "2500"
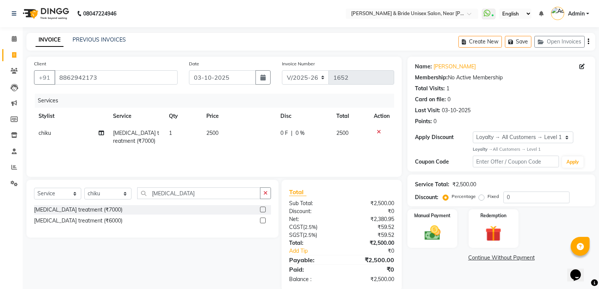
click at [209, 150] on div "Services Stylist Service Qty Price Disc Total Action chiku botox treatment (₹70…" at bounding box center [214, 132] width 360 height 76
click at [269, 194] on button "button" at bounding box center [265, 193] width 11 height 12
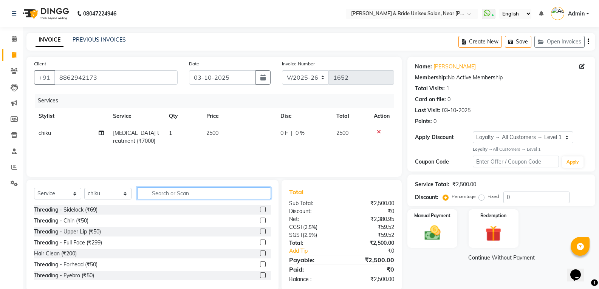
click at [241, 189] on input "text" at bounding box center [204, 193] width 134 height 12
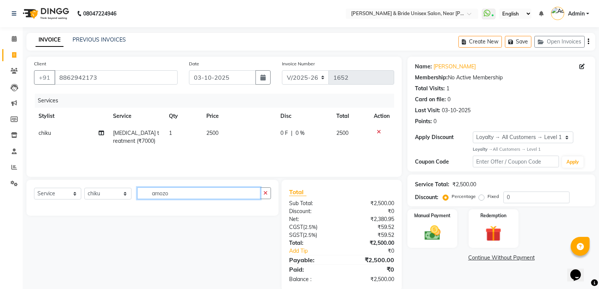
type input "amozo"
click at [48, 194] on select "Select Service Product Membership Package Voucher Prepaid Gift Card" at bounding box center [57, 194] width 47 height 12
select select "product"
click at [34, 188] on select "Select Service Product Membership Package Voucher Prepaid Gift Card" at bounding box center [57, 194] width 47 height 12
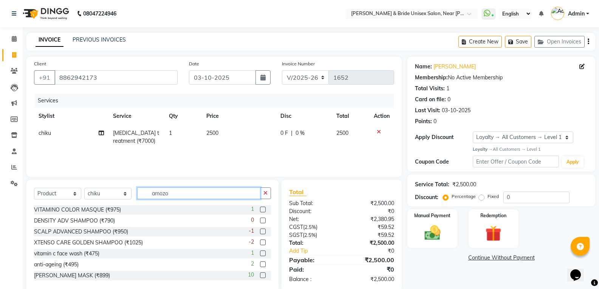
click at [183, 190] on input "amozo" at bounding box center [198, 193] width 123 height 12
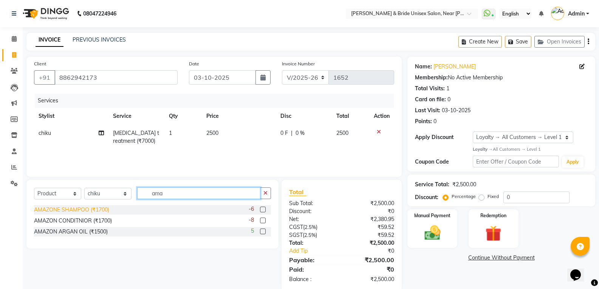
type input "ama"
click at [70, 209] on div "AMAZONE SHAMPOO (₹1700)" at bounding box center [71, 210] width 75 height 8
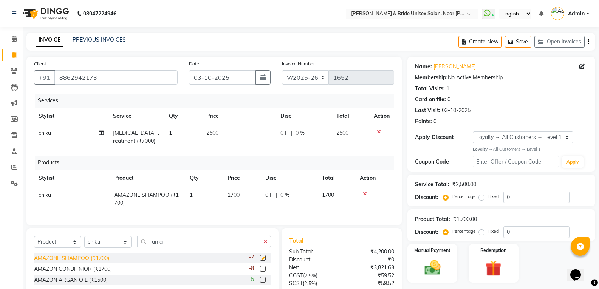
checkbox input "false"
click at [83, 273] on div "AMAZON CONDITNIOR (₹1700)" at bounding box center [73, 269] width 78 height 8
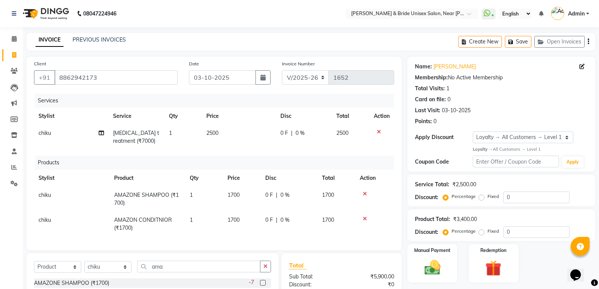
checkbox input "false"
click at [246, 193] on td "1700" at bounding box center [242, 199] width 38 height 25
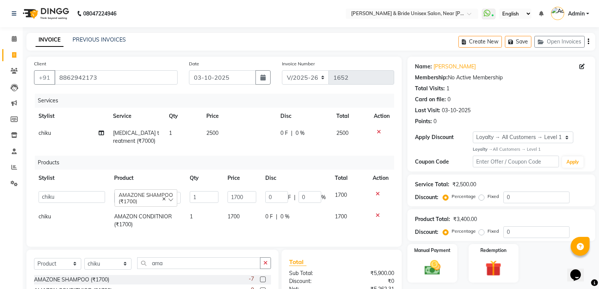
click at [224, 135] on td "2500" at bounding box center [239, 137] width 74 height 25
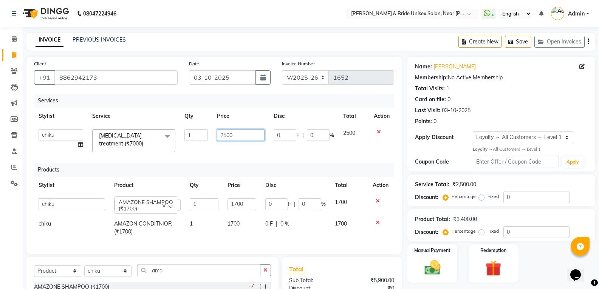
click at [230, 134] on input "2500" at bounding box center [240, 135] width 47 height 12
click at [226, 134] on input "2500" at bounding box center [240, 135] width 47 height 12
type input "2000"
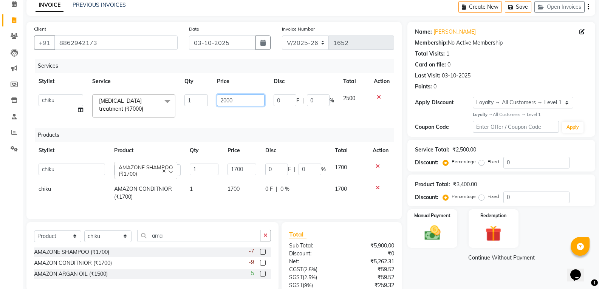
scroll to position [76, 0]
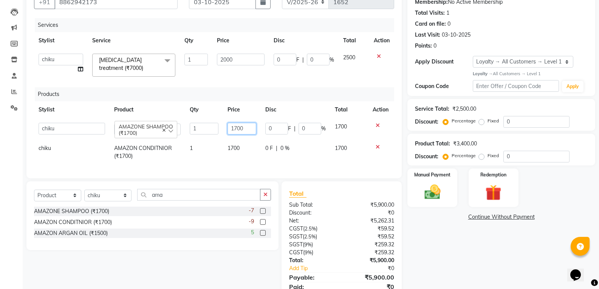
click at [253, 134] on tbody "chiku Front Desk guriya laxmi pooja sunny zeeshan AMAZONE SHAMPOO (₹1700) 1 170…" at bounding box center [214, 141] width 360 height 46
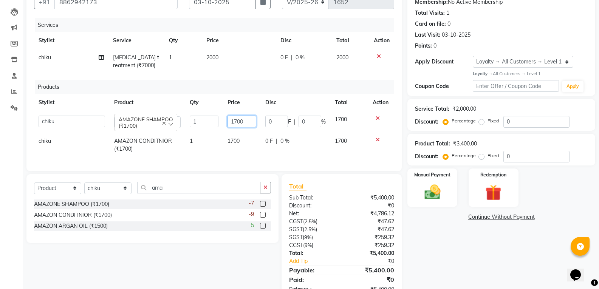
click at [248, 117] on input "1700" at bounding box center [241, 122] width 29 height 12
type input "1200"
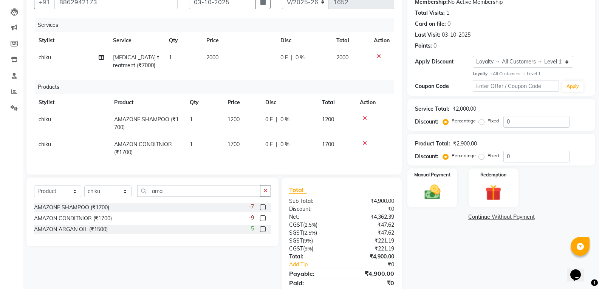
click at [247, 136] on td "1700" at bounding box center [242, 148] width 38 height 25
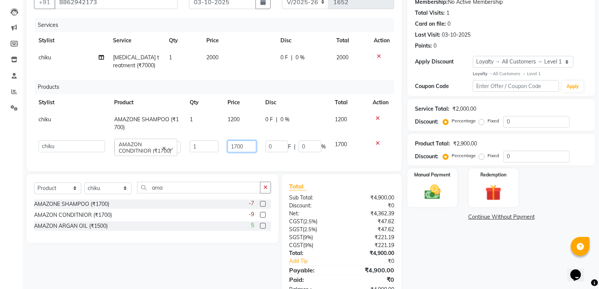
click at [248, 149] on input "1700" at bounding box center [241, 147] width 29 height 12
click at [251, 145] on input "17" at bounding box center [241, 147] width 29 height 12
type input "1100"
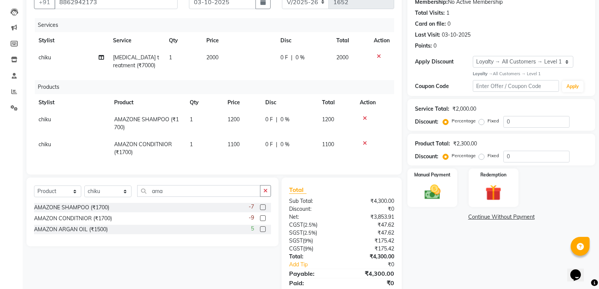
click at [364, 156] on tr "chiku AMAZON CONDITNIOR (₹1700) 1 1100 0 F | 0 % 1100" at bounding box center [214, 148] width 360 height 25
click at [243, 57] on td "2000" at bounding box center [239, 61] width 74 height 25
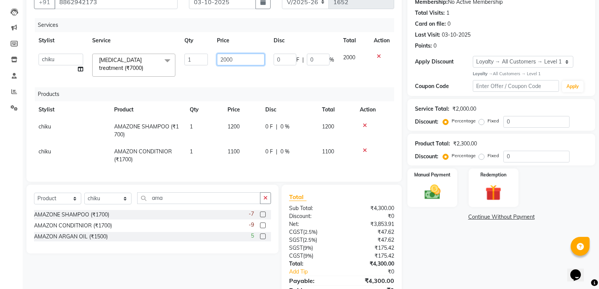
click at [243, 56] on input "2000" at bounding box center [240, 60] width 47 height 12
type input "2"
type input "2500"
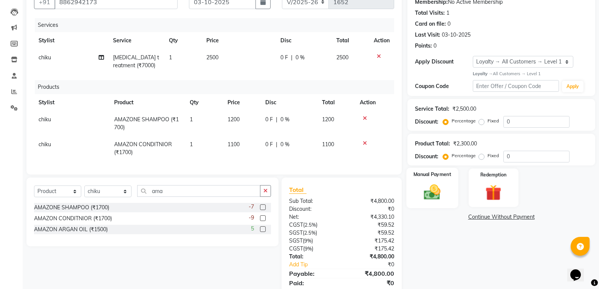
click at [450, 197] on div "Manual Payment" at bounding box center [432, 188] width 52 height 40
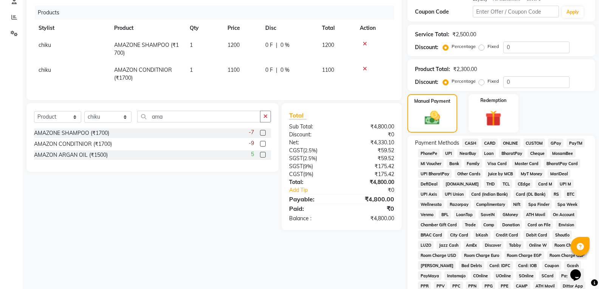
scroll to position [151, 0]
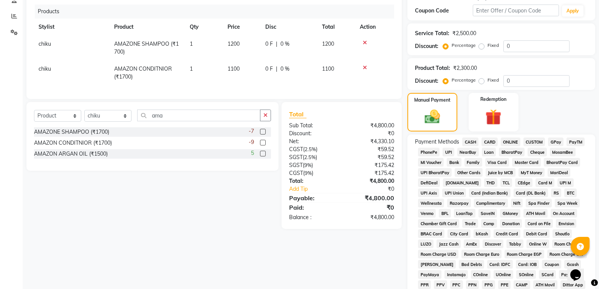
click at [511, 142] on span "ONLINE" at bounding box center [511, 142] width 20 height 9
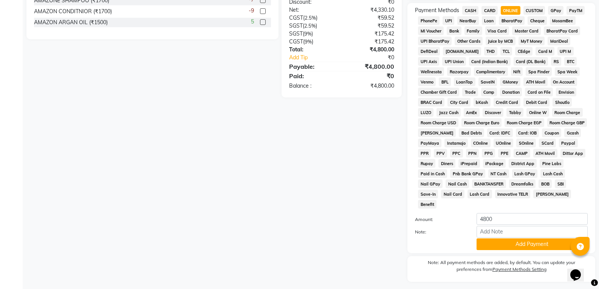
scroll to position [292, 0]
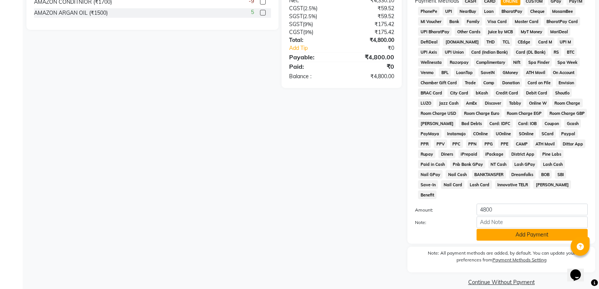
click at [507, 229] on button "Add Payment" at bounding box center [531, 235] width 111 height 12
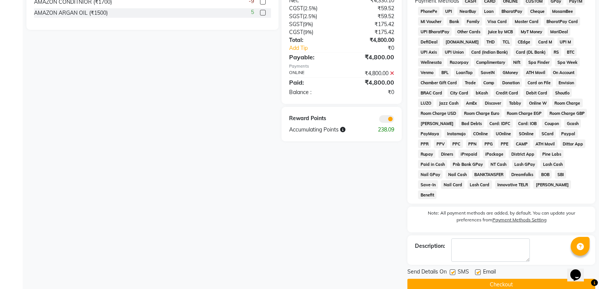
click at [503, 279] on button "Checkout" at bounding box center [501, 285] width 188 height 12
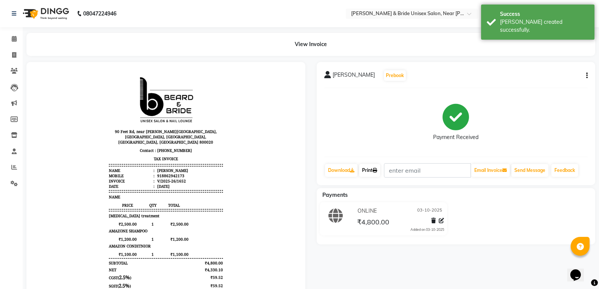
click at [373, 168] on link "Print" at bounding box center [369, 170] width 21 height 13
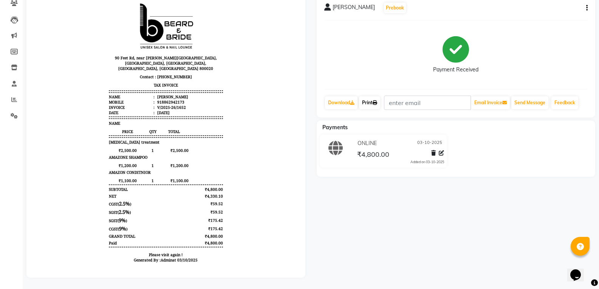
scroll to position [73, 0]
